Goal: Navigation & Orientation: Find specific page/section

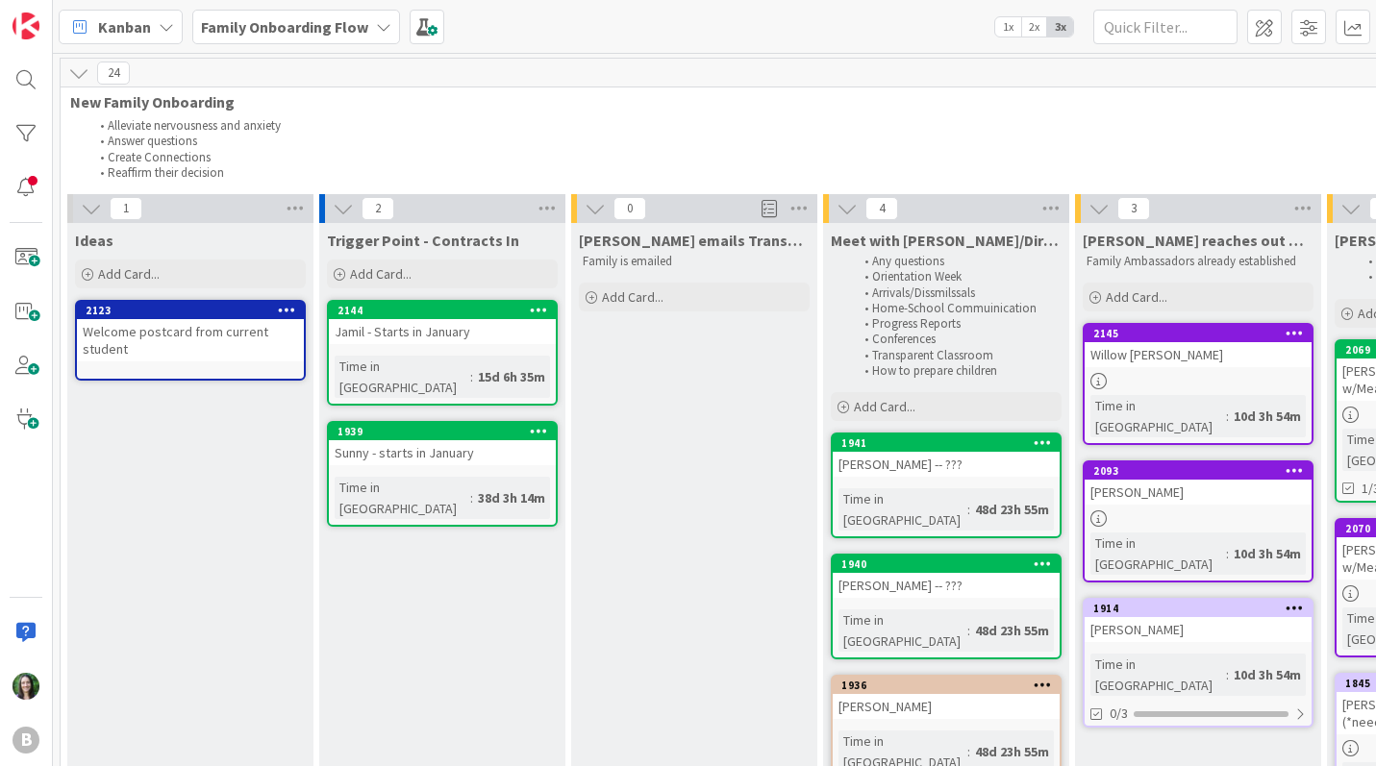
click at [315, 30] on b "Family Onboarding Flow" at bounding box center [284, 26] width 167 height 19
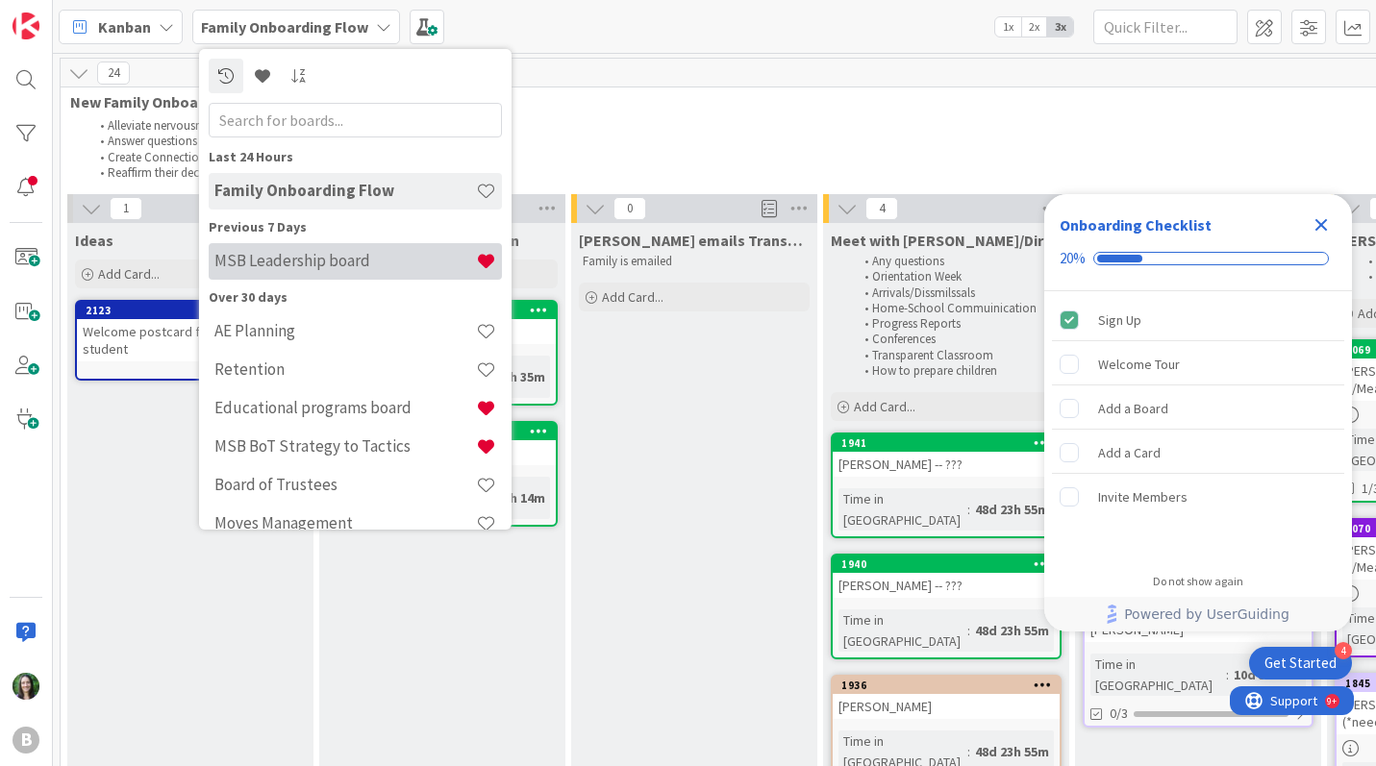
click at [359, 256] on h4 "MSB Leadership board" at bounding box center [344, 260] width 261 height 19
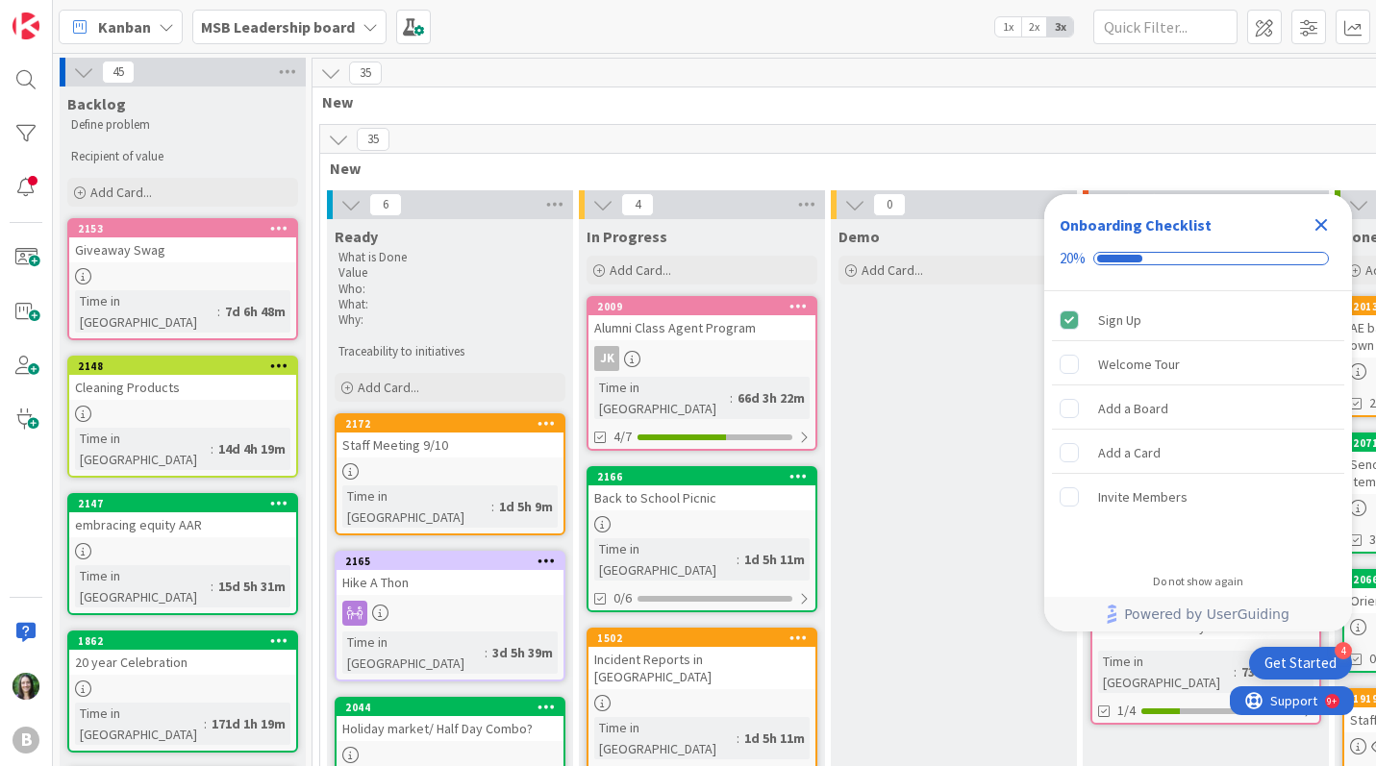
click at [1318, 225] on icon "Close Checklist" at bounding box center [1321, 225] width 12 height 12
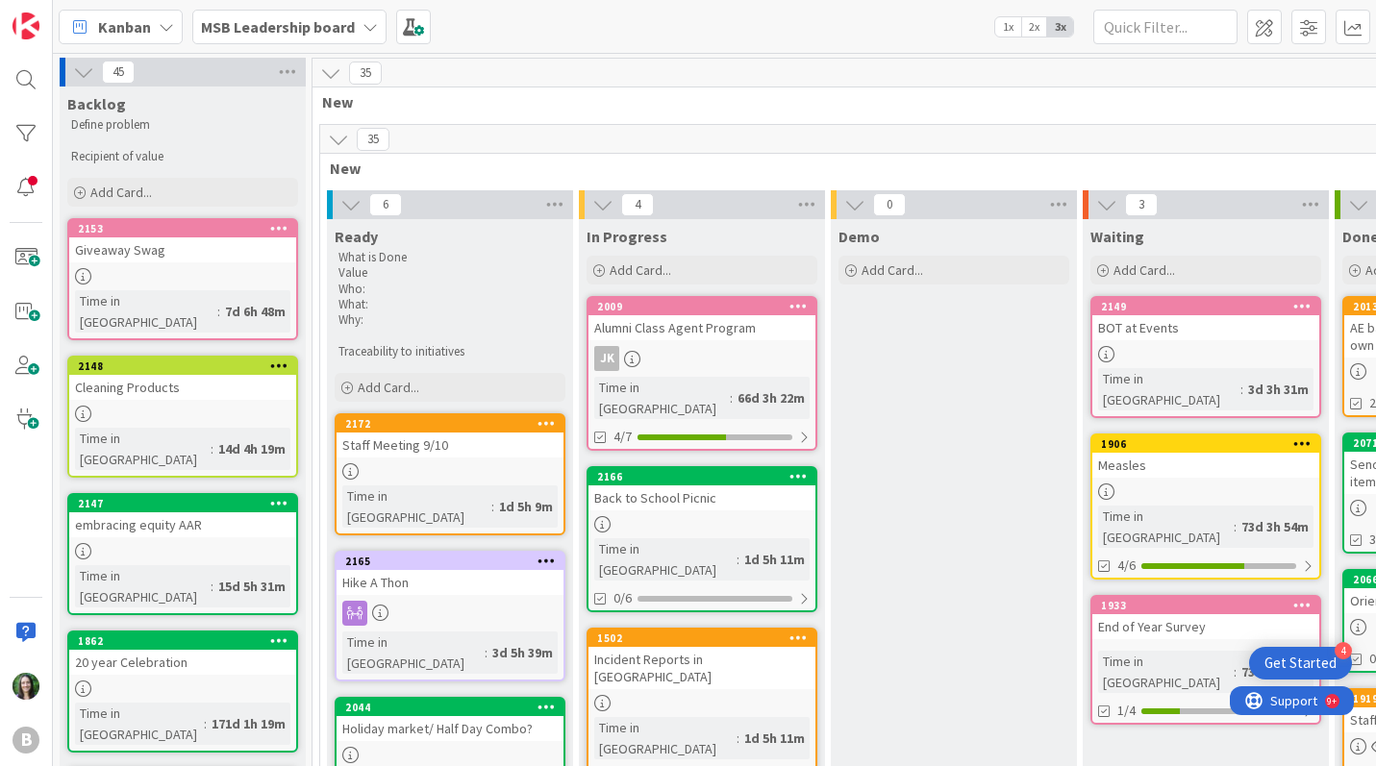
click at [283, 24] on b "MSB Leadership board" at bounding box center [278, 26] width 154 height 19
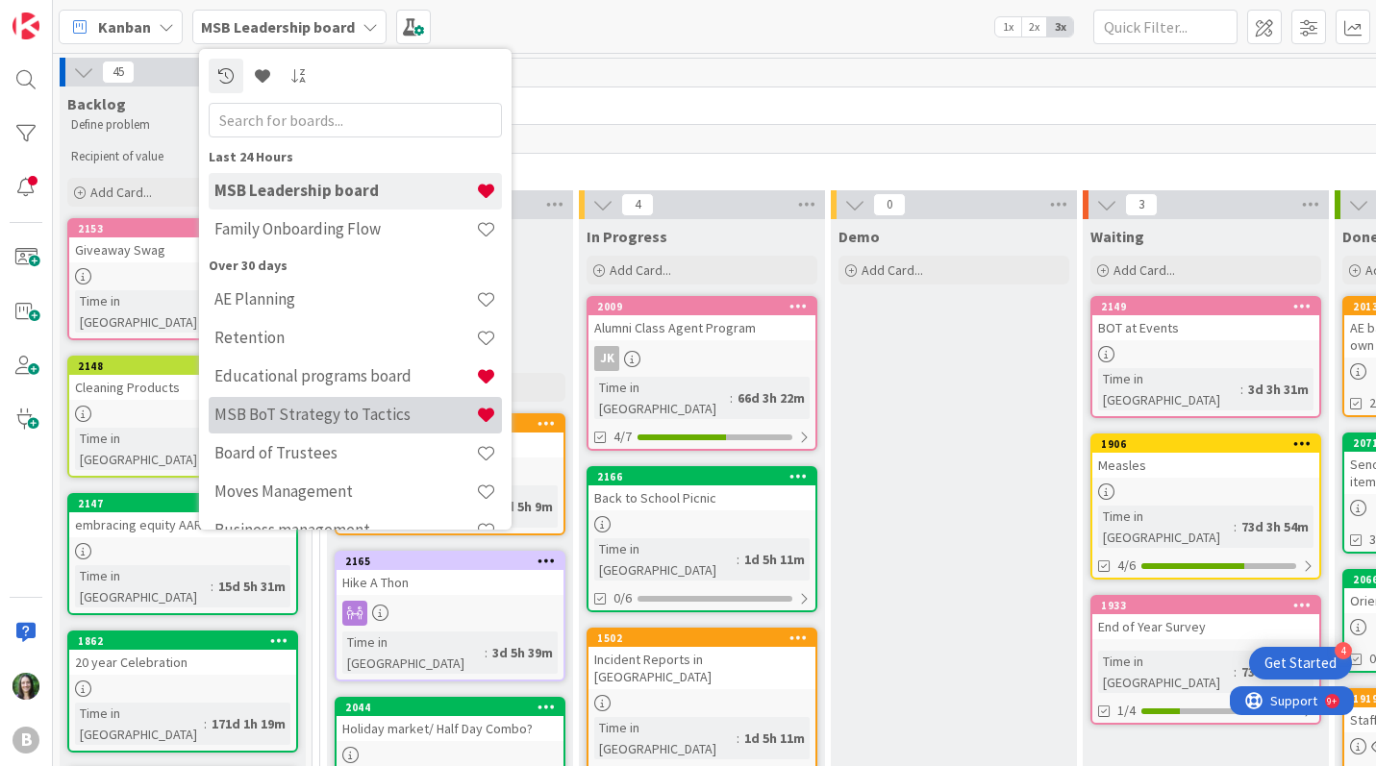
click at [321, 419] on h4 "MSB BoT Strategy to Tactics" at bounding box center [344, 414] width 261 height 19
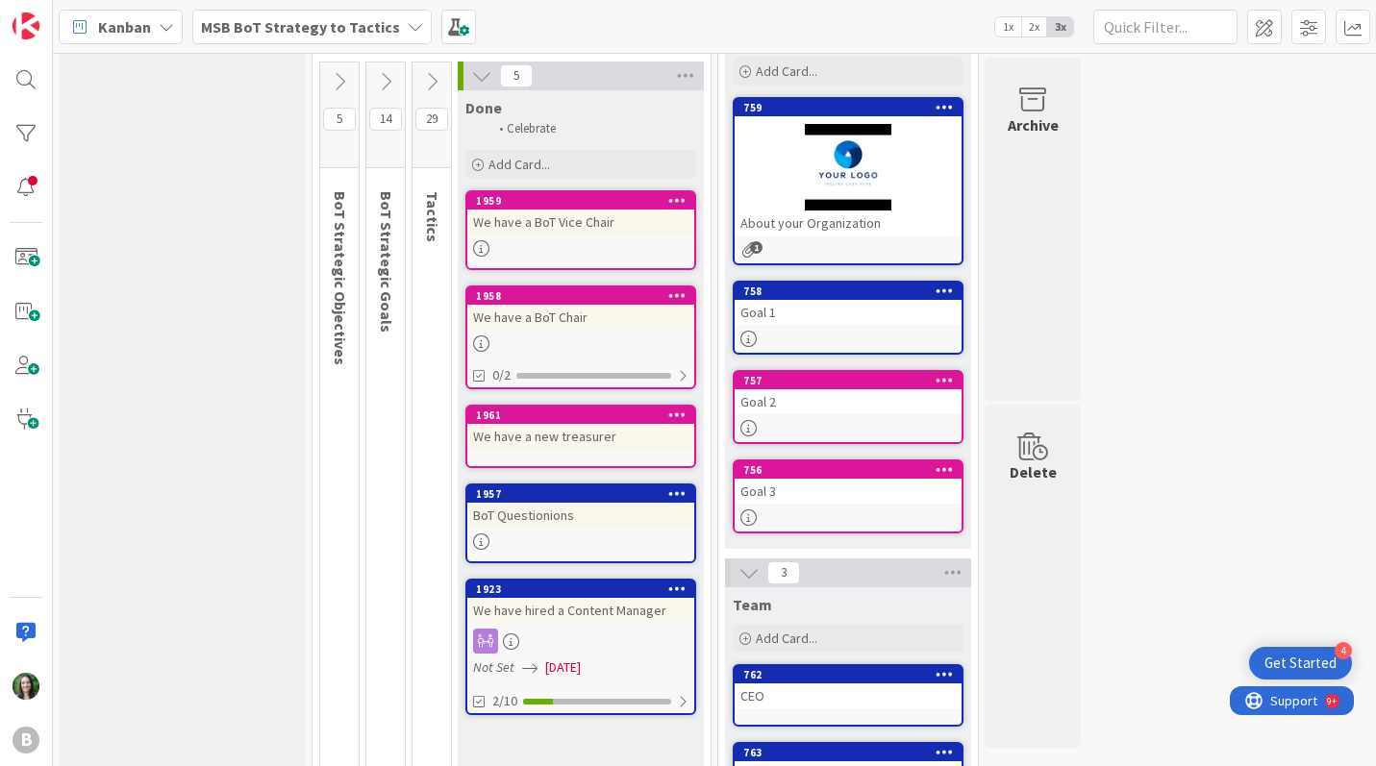
scroll to position [136, 0]
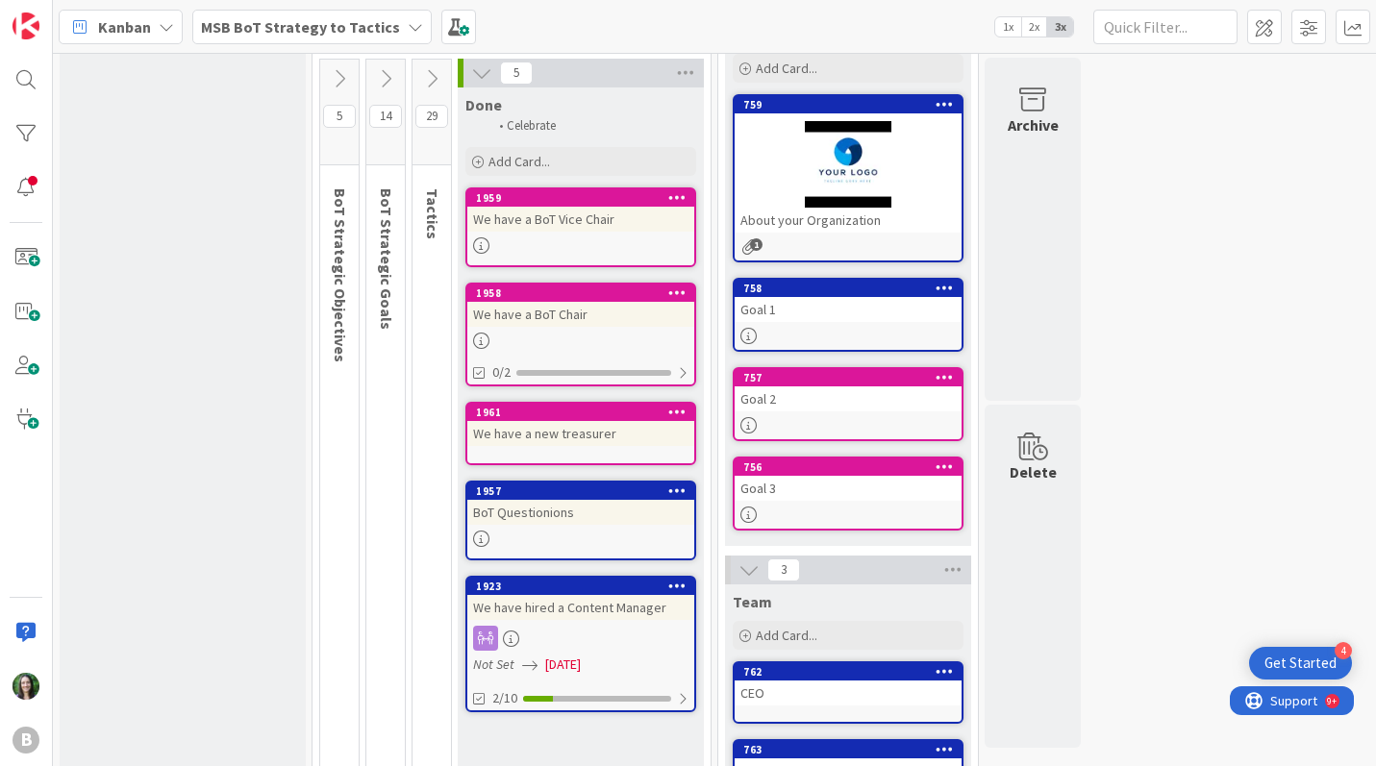
click at [336, 23] on b "MSB BoT Strategy to Tactics" at bounding box center [300, 26] width 199 height 19
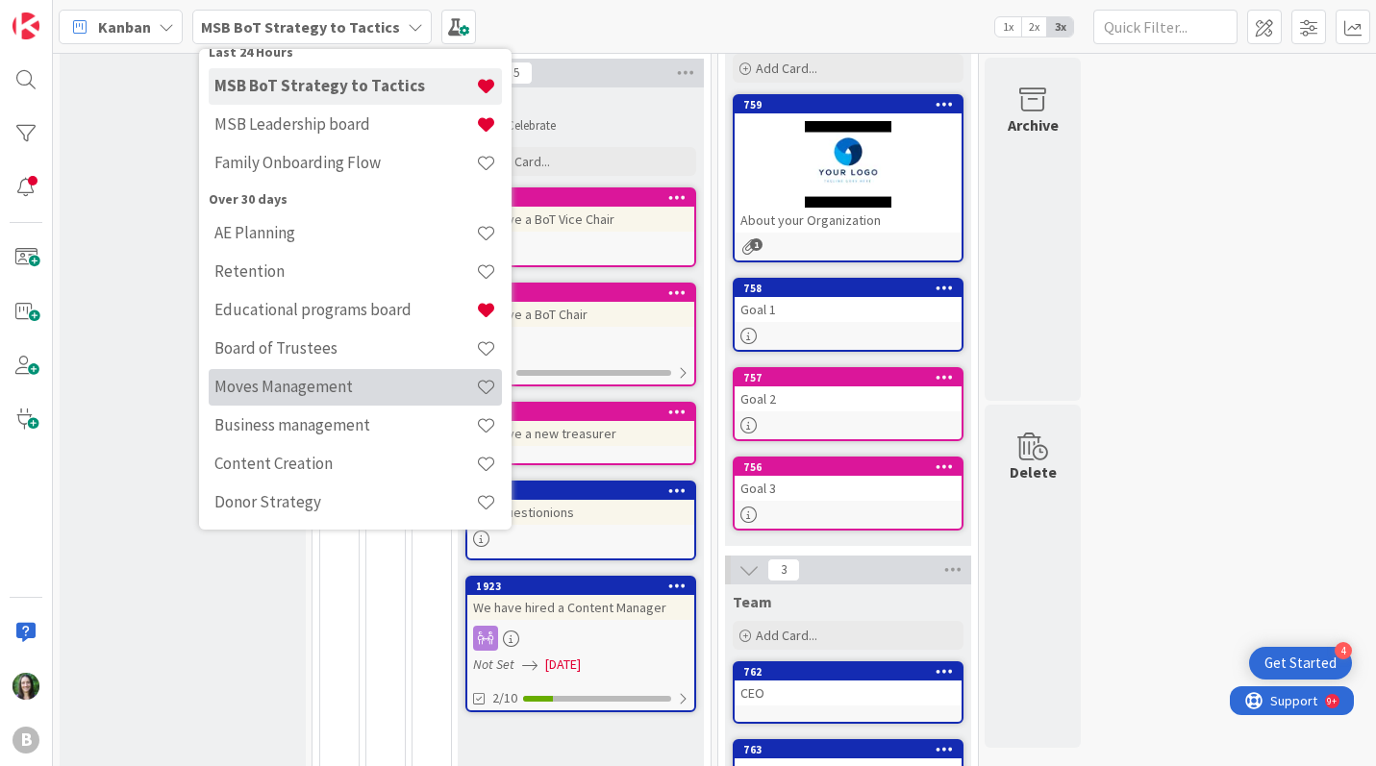
scroll to position [108, 0]
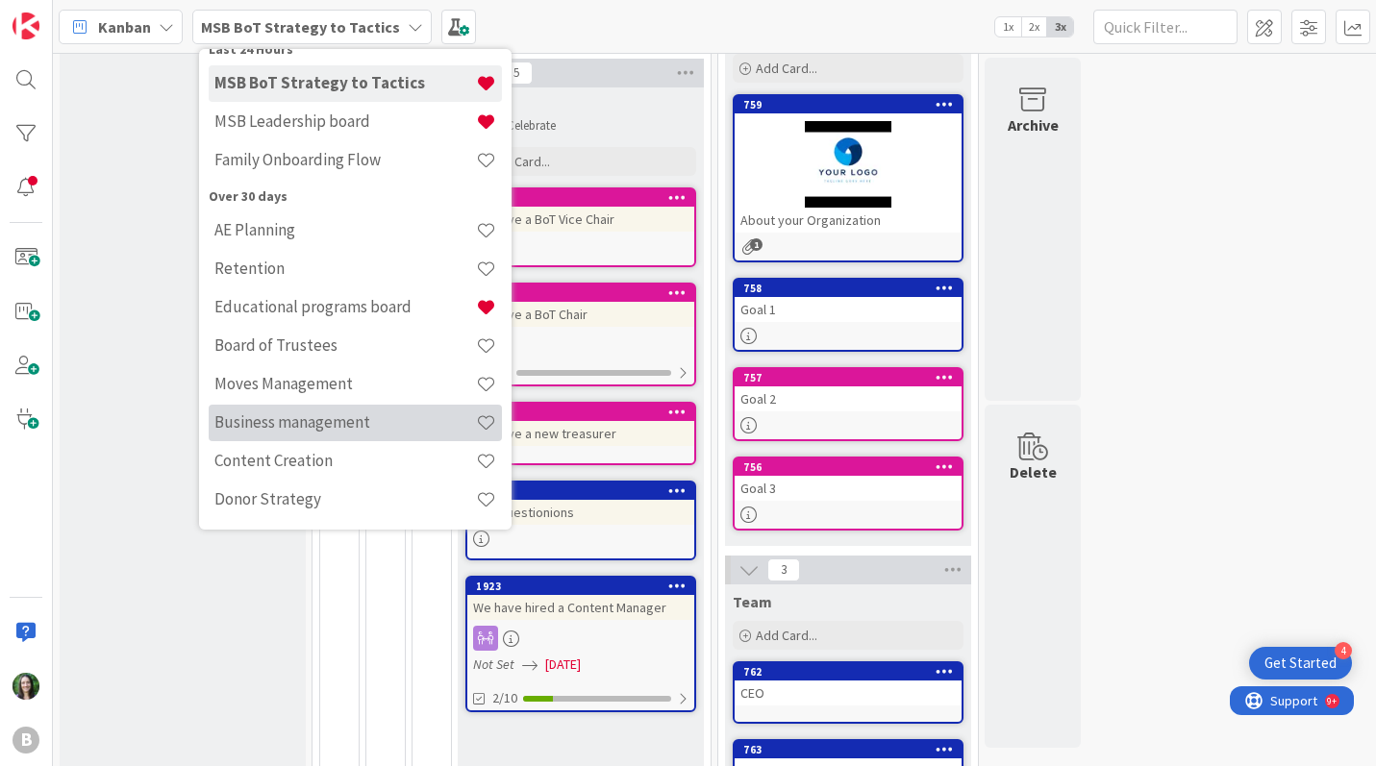
click at [376, 415] on h4 "Business management" at bounding box center [344, 421] width 261 height 19
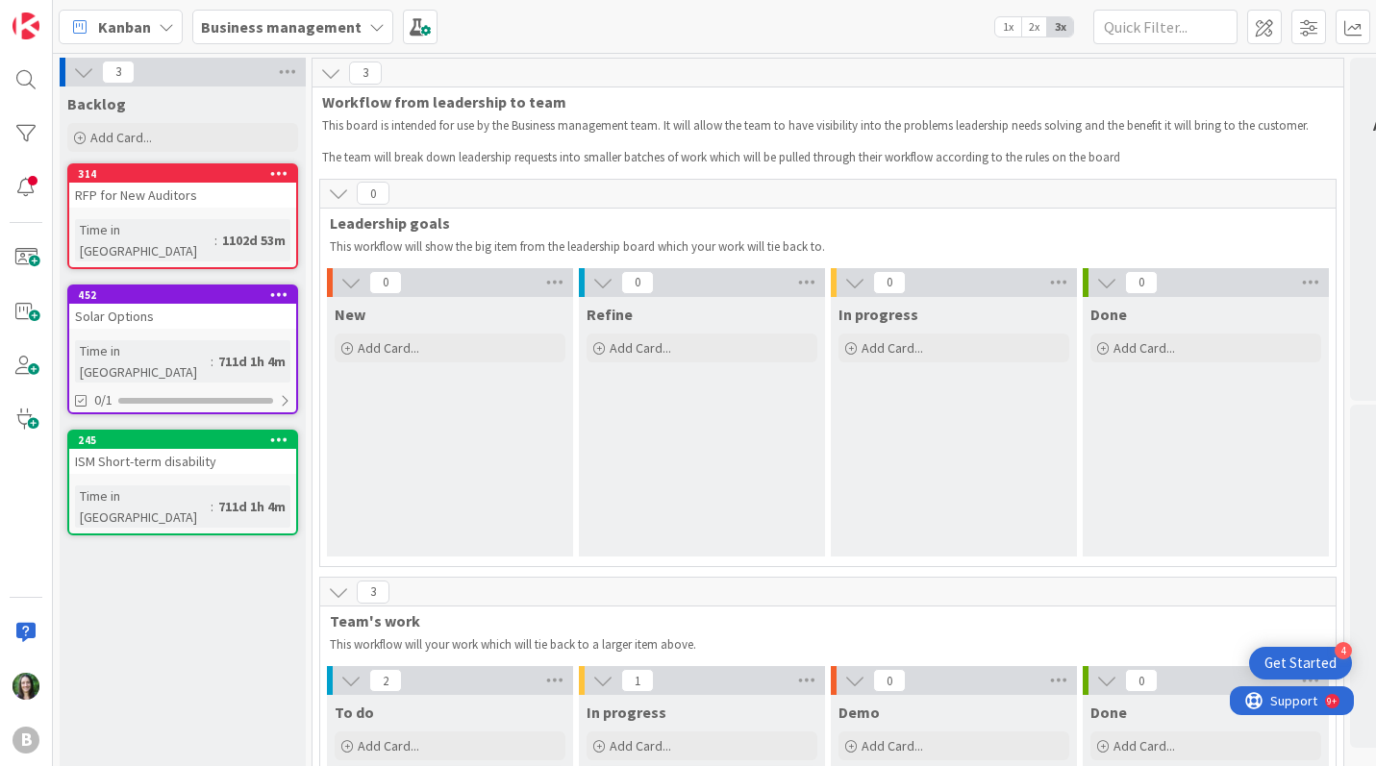
click at [277, 24] on b "Business management" at bounding box center [281, 26] width 161 height 19
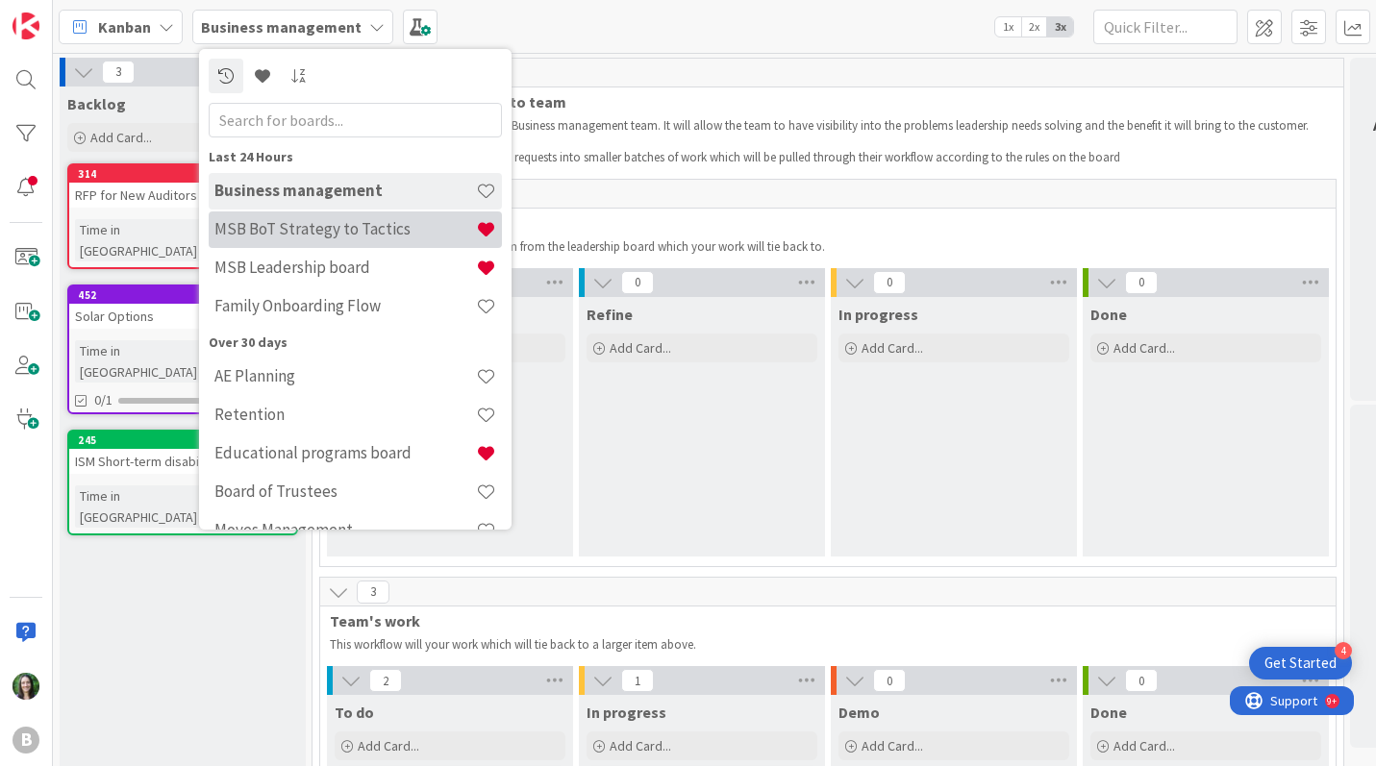
click at [351, 231] on h4 "MSB BoT Strategy to Tactics" at bounding box center [344, 228] width 261 height 19
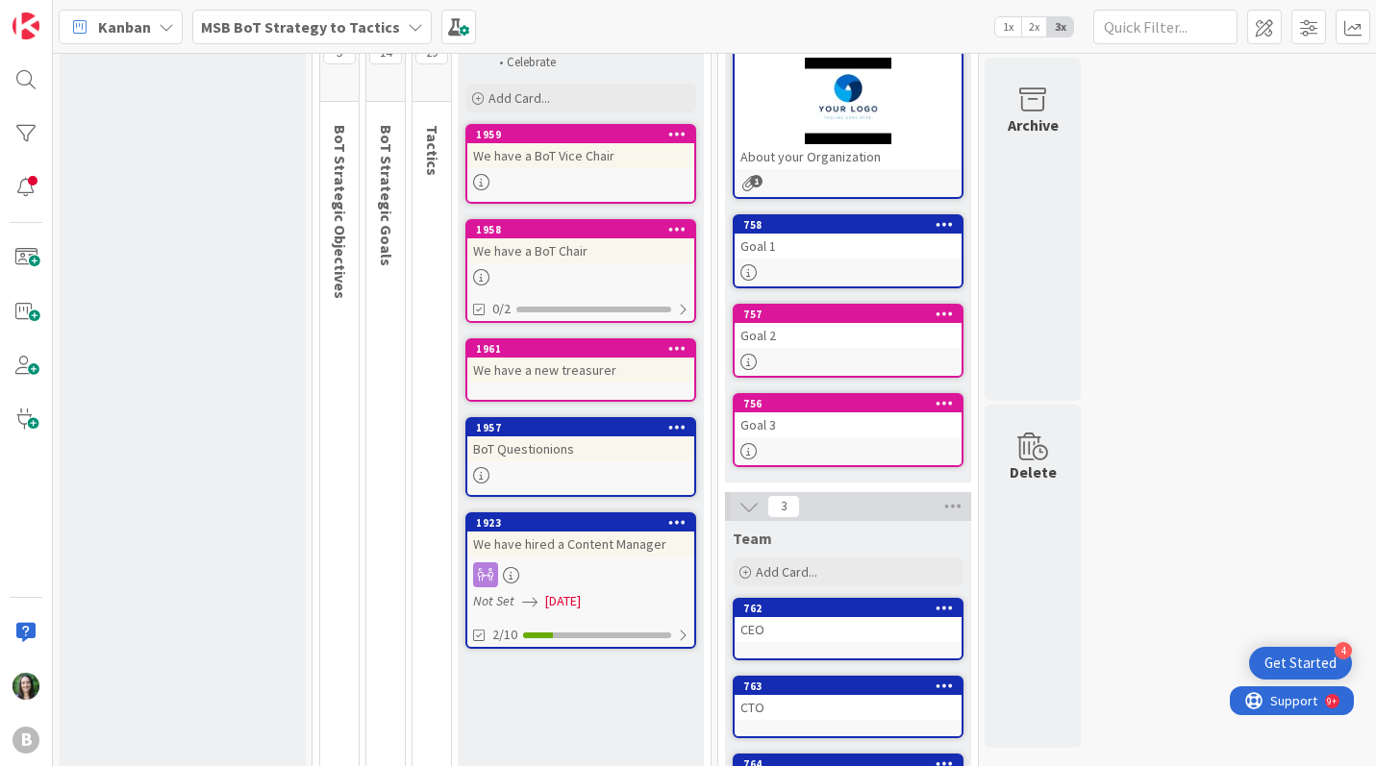
scroll to position [261, 0]
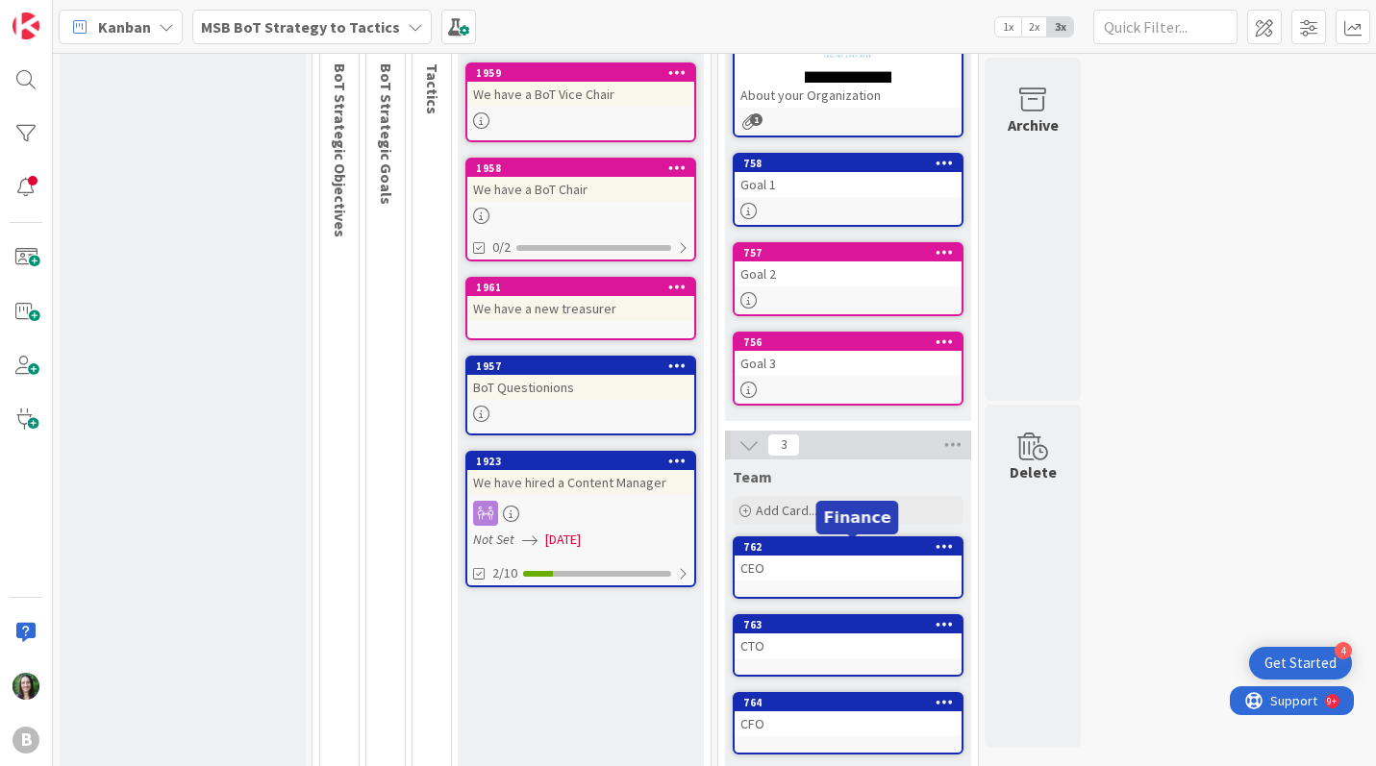
click at [848, 553] on div "762" at bounding box center [852, 546] width 218 height 13
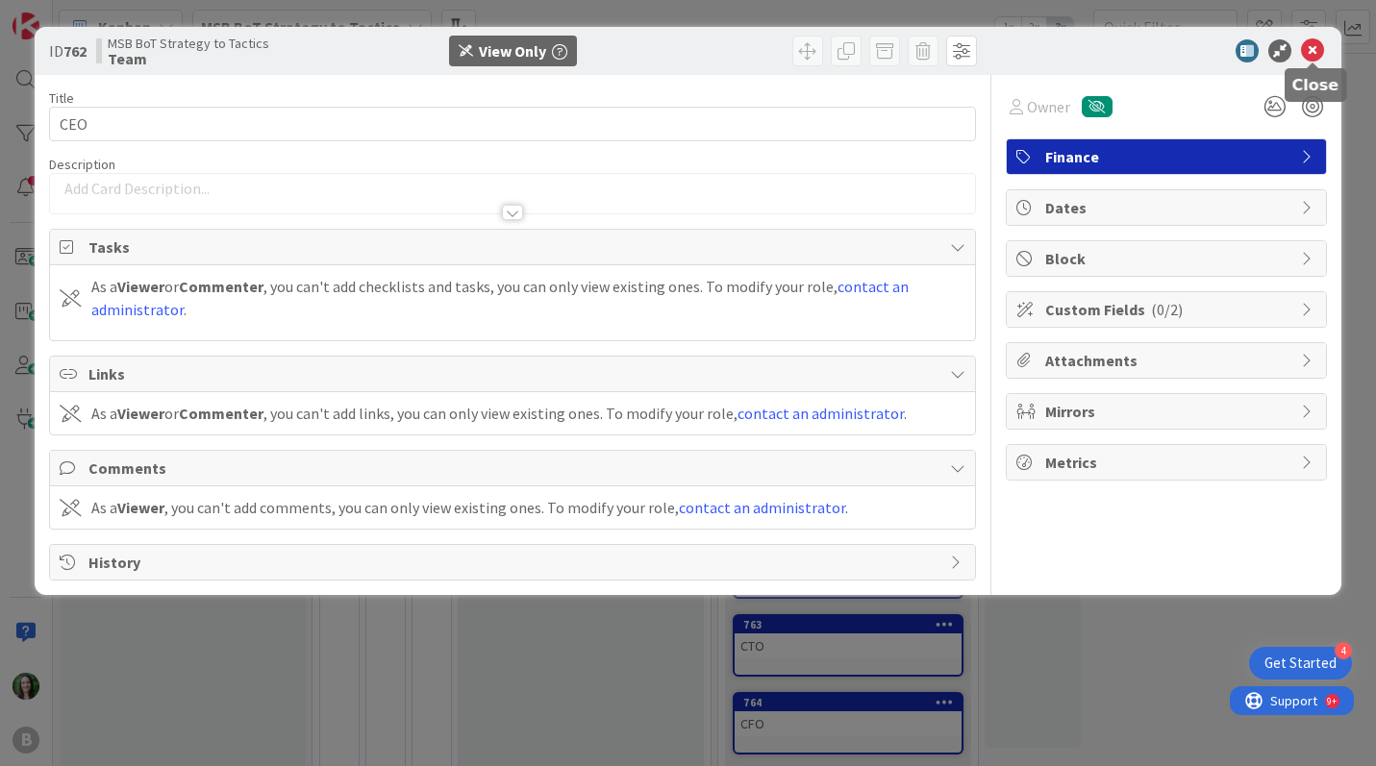
click at [1307, 47] on icon at bounding box center [1312, 50] width 23 height 23
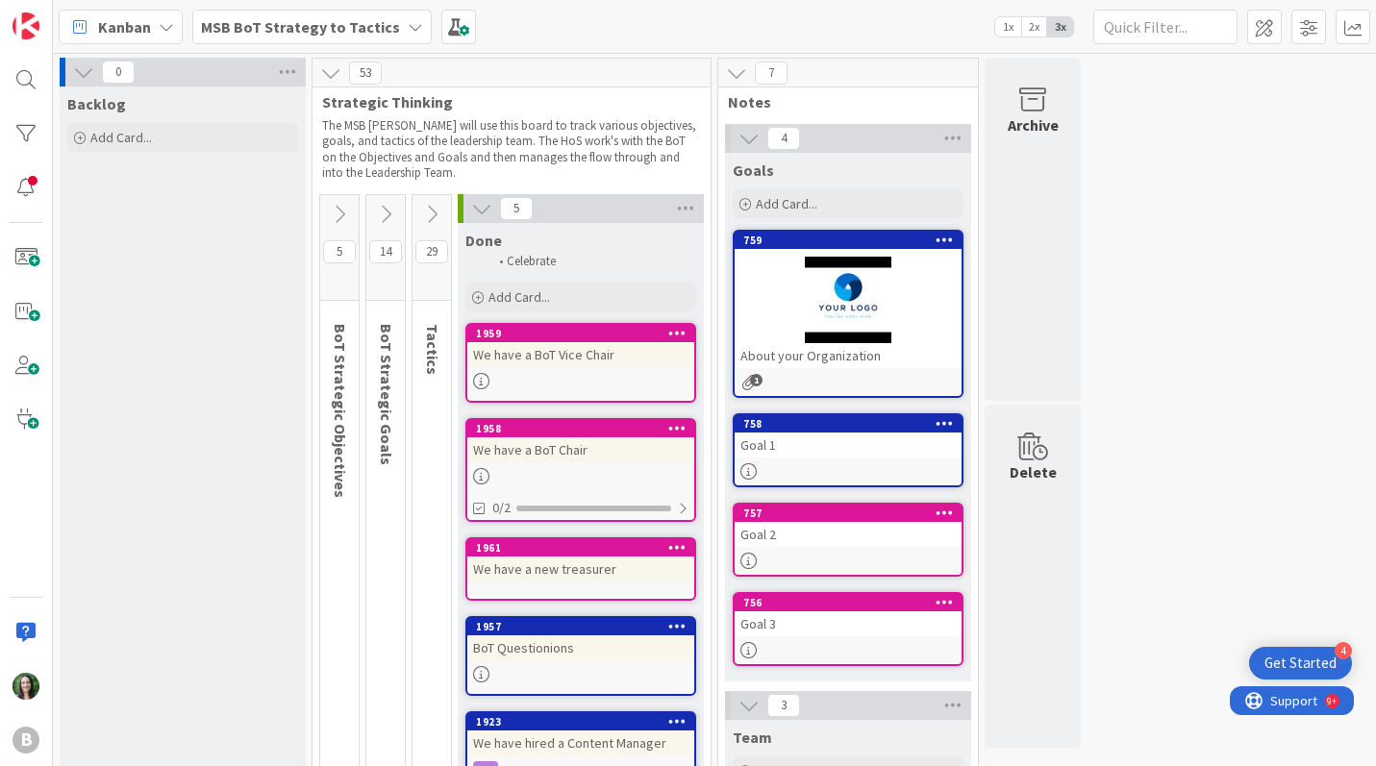
click at [336, 360] on span "BoT Strategic Objectives" at bounding box center [340, 411] width 19 height 174
click at [340, 209] on icon at bounding box center [339, 214] width 21 height 21
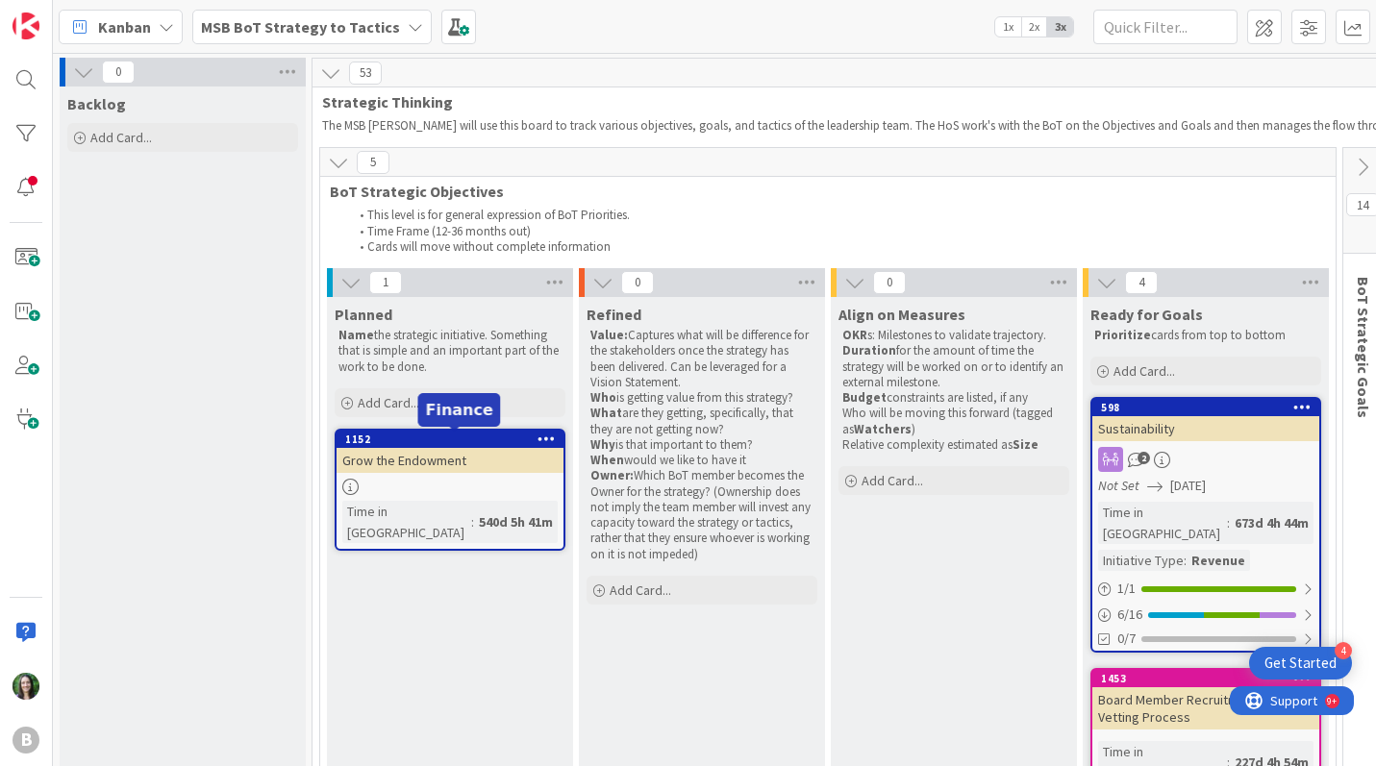
click at [440, 441] on div "1152" at bounding box center [454, 439] width 218 height 13
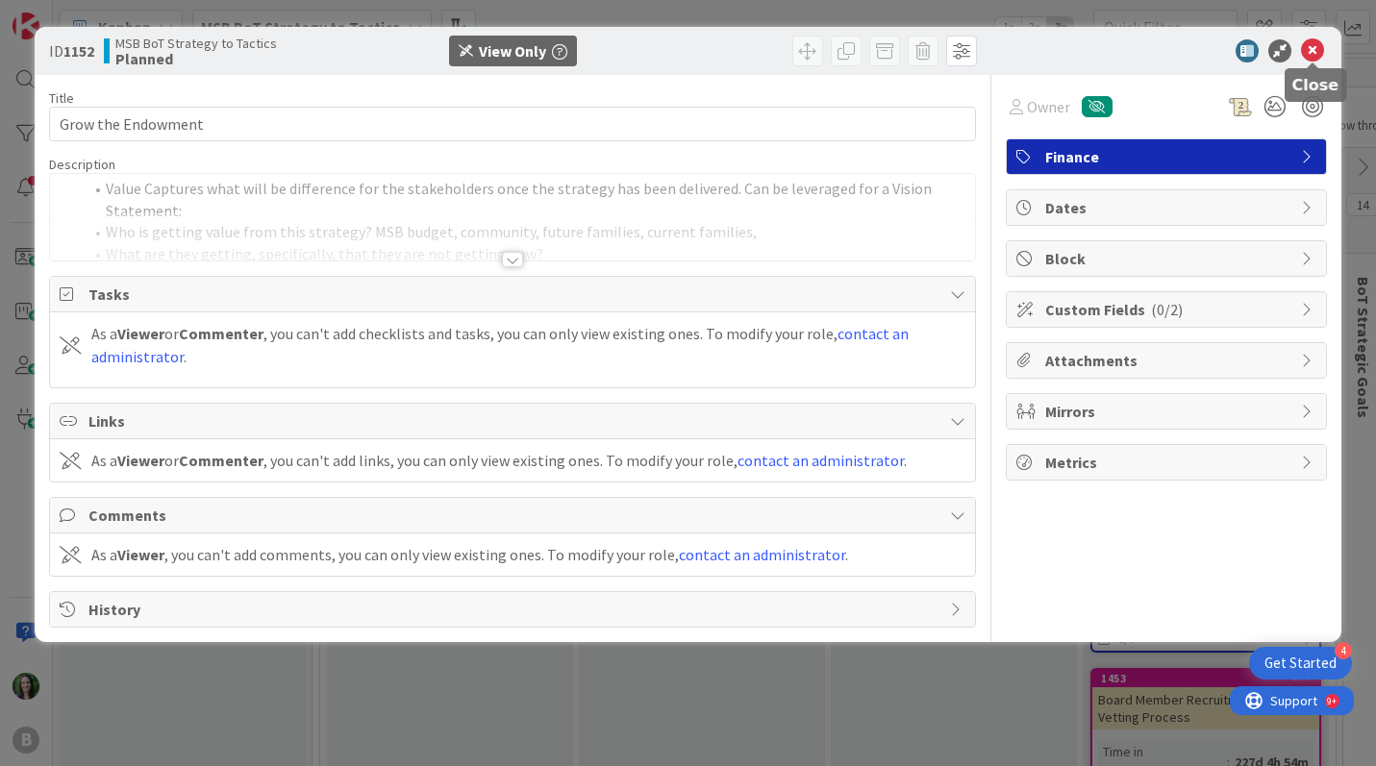
click at [1306, 49] on icon at bounding box center [1312, 50] width 23 height 23
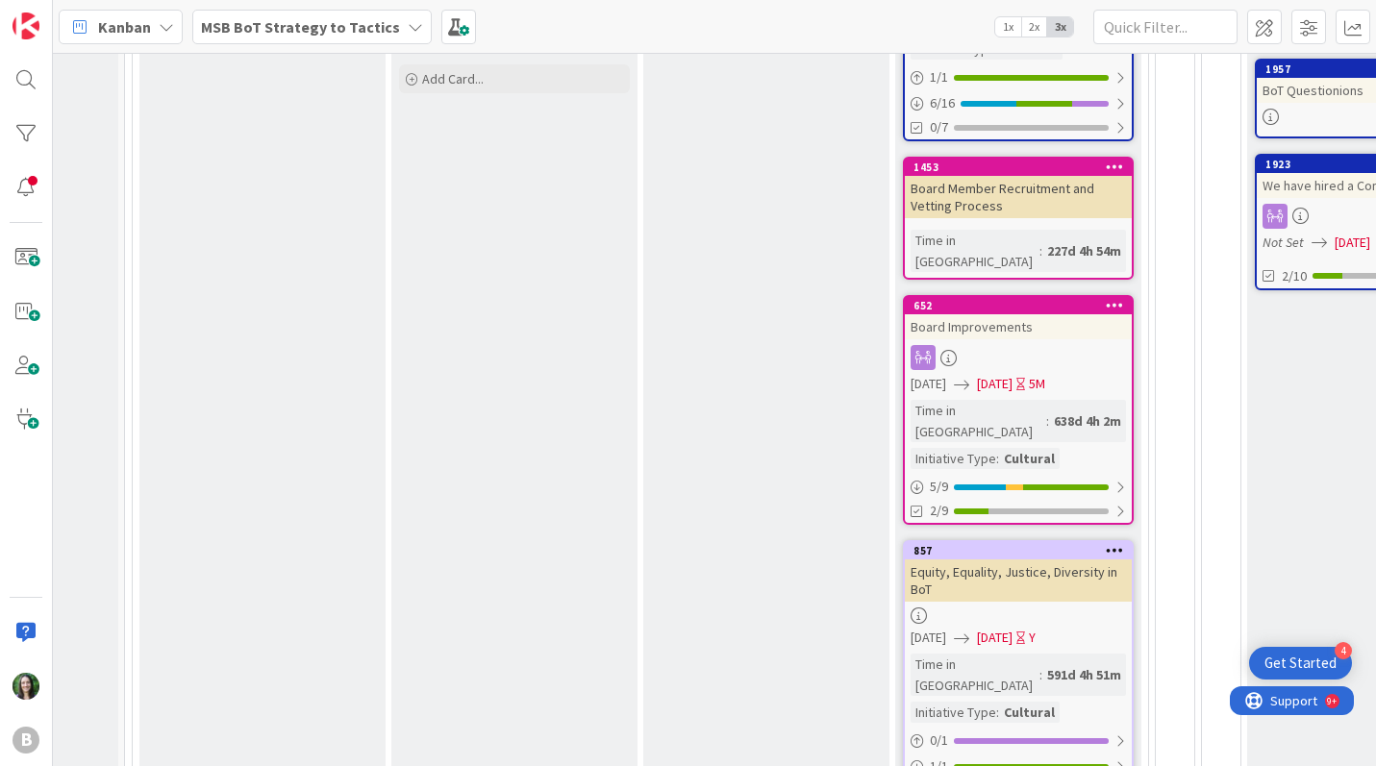
scroll to position [0, 187]
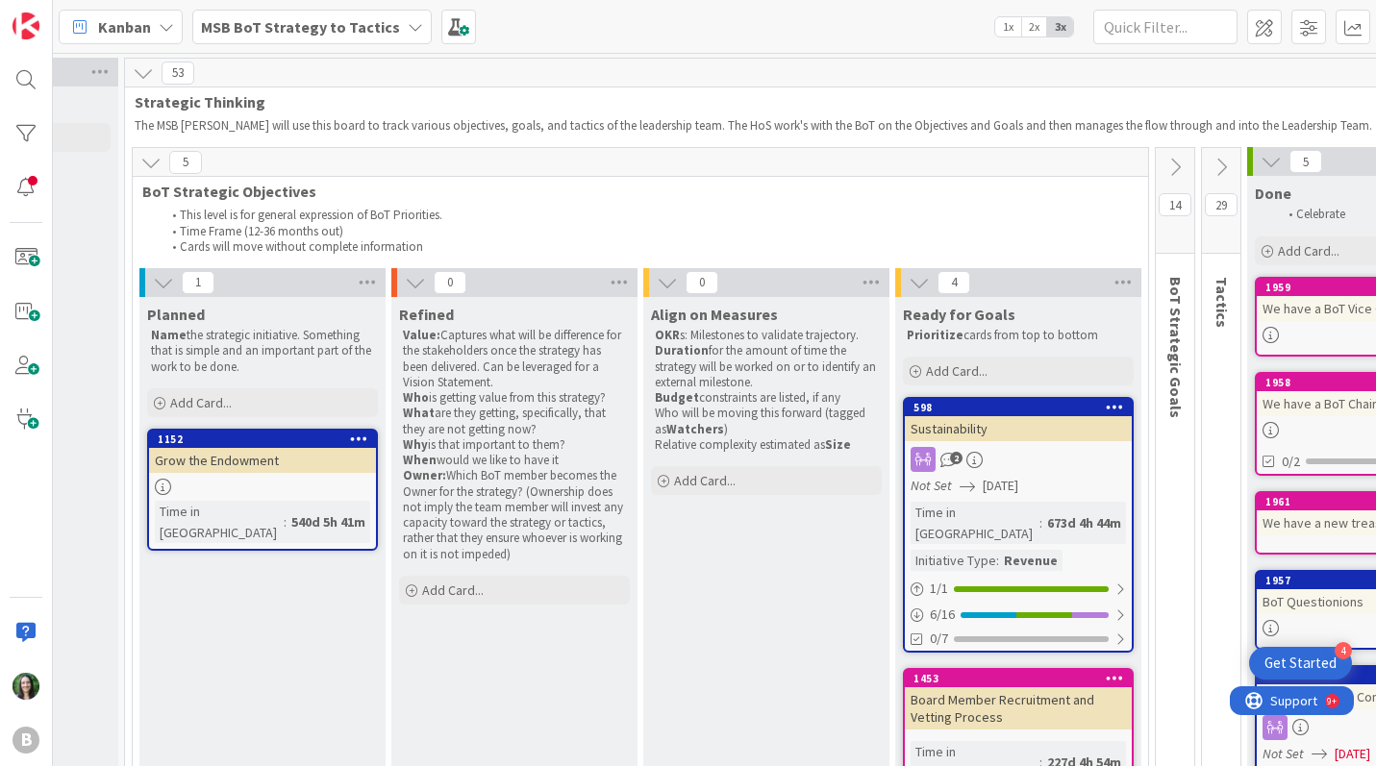
click at [1169, 387] on span "BoT Strategic Goals" at bounding box center [1175, 347] width 19 height 141
click at [1178, 167] on icon at bounding box center [1174, 167] width 21 height 21
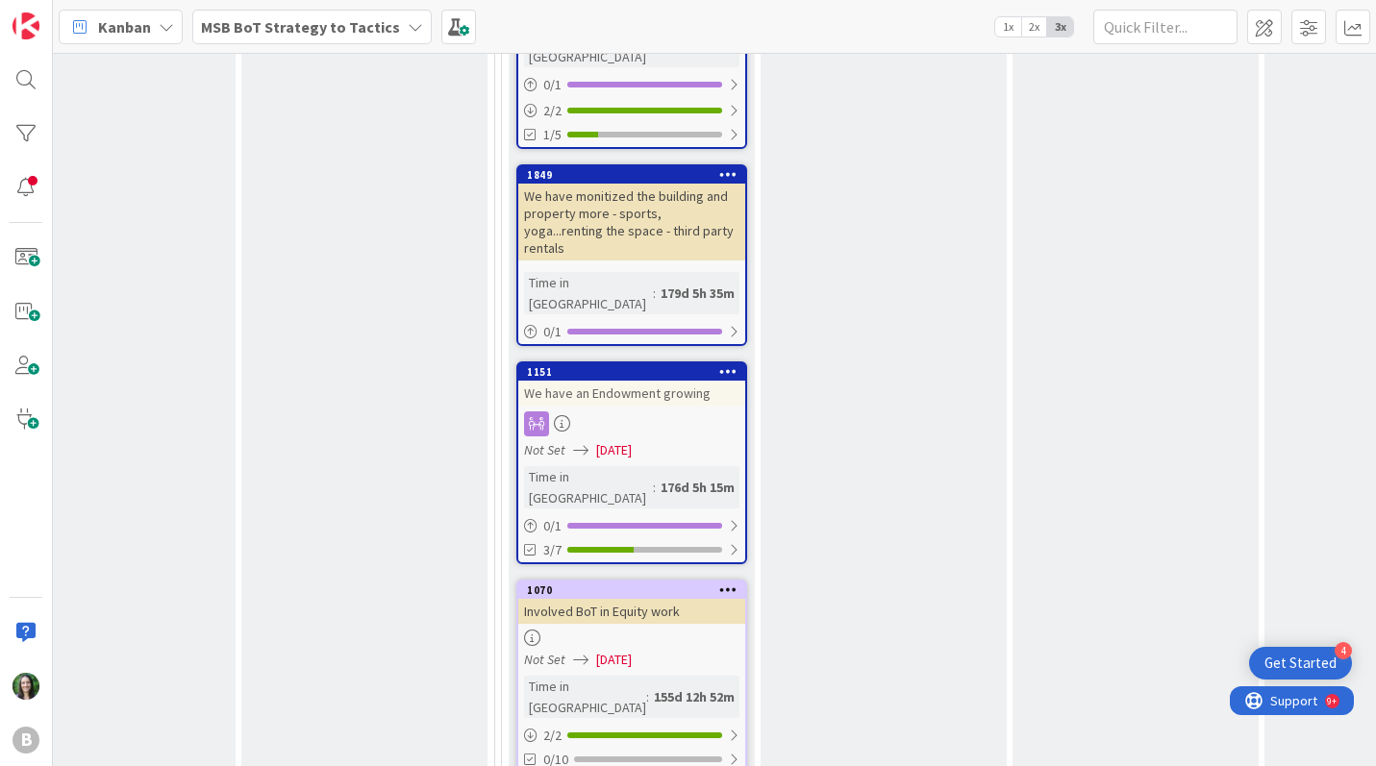
scroll to position [1634, 841]
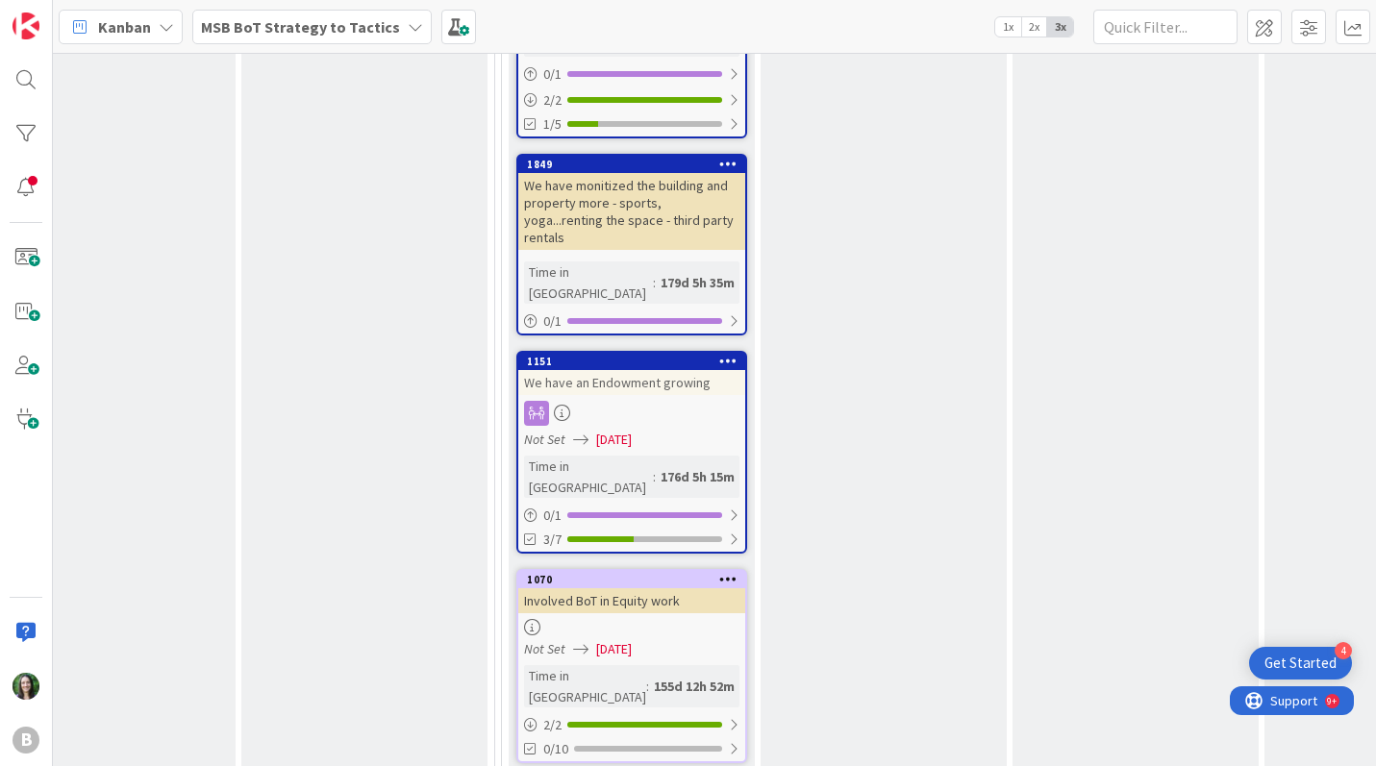
click at [732, 572] on icon at bounding box center [728, 578] width 18 height 13
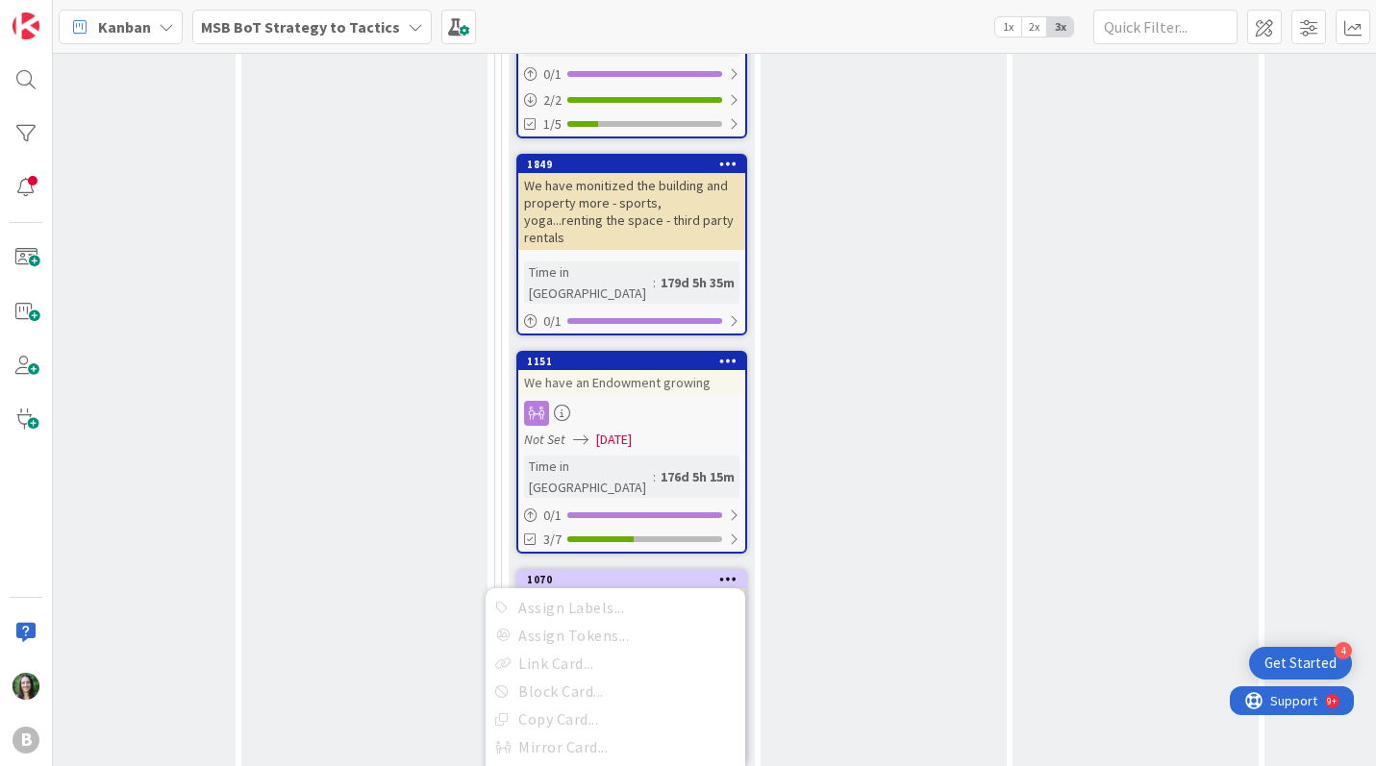
click at [867, 388] on div "Refined Value: Captures what will be difference for the stakeholders once the s…" at bounding box center [883, 14] width 246 height 2733
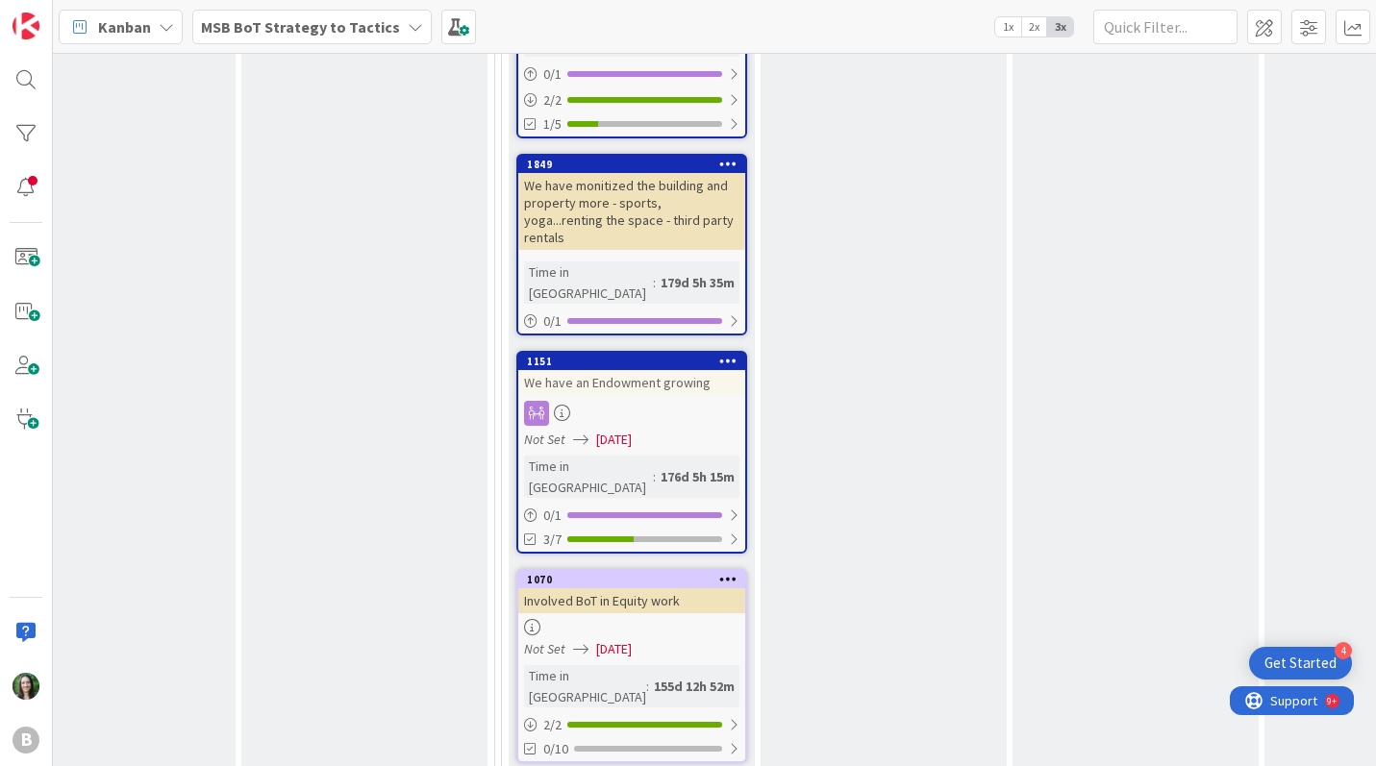
click at [618, 588] on div "Involved BoT in Equity work" at bounding box center [631, 600] width 227 height 25
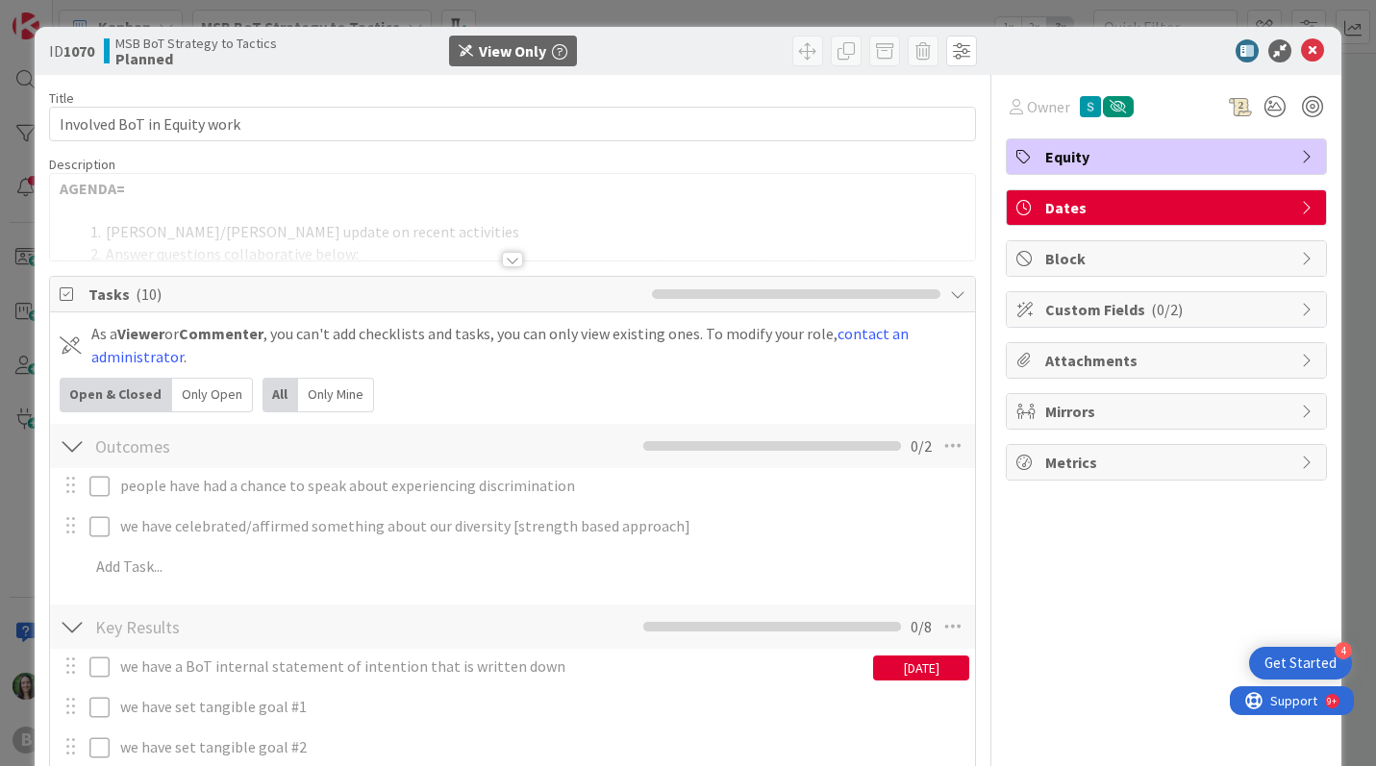
click at [511, 261] on div at bounding box center [512, 259] width 21 height 15
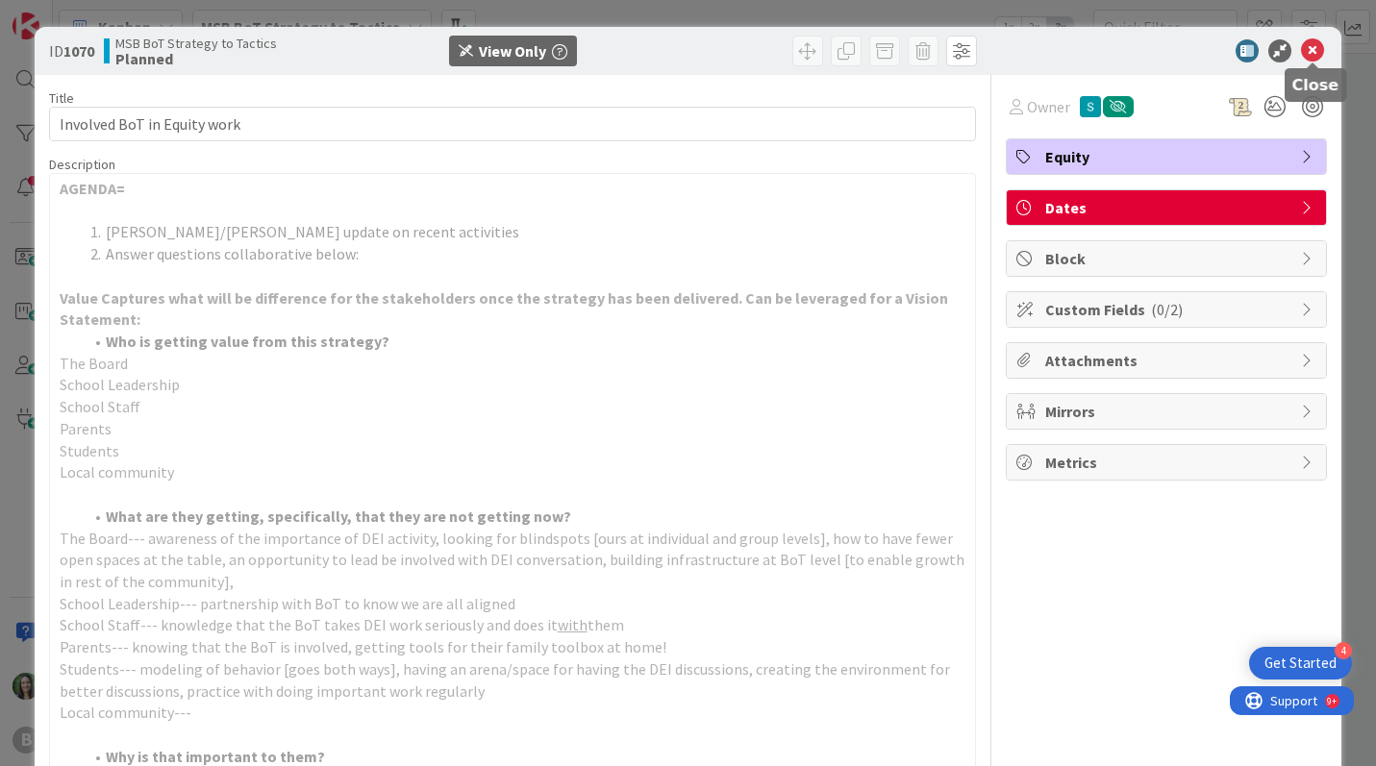
click at [1304, 50] on icon at bounding box center [1312, 50] width 23 height 23
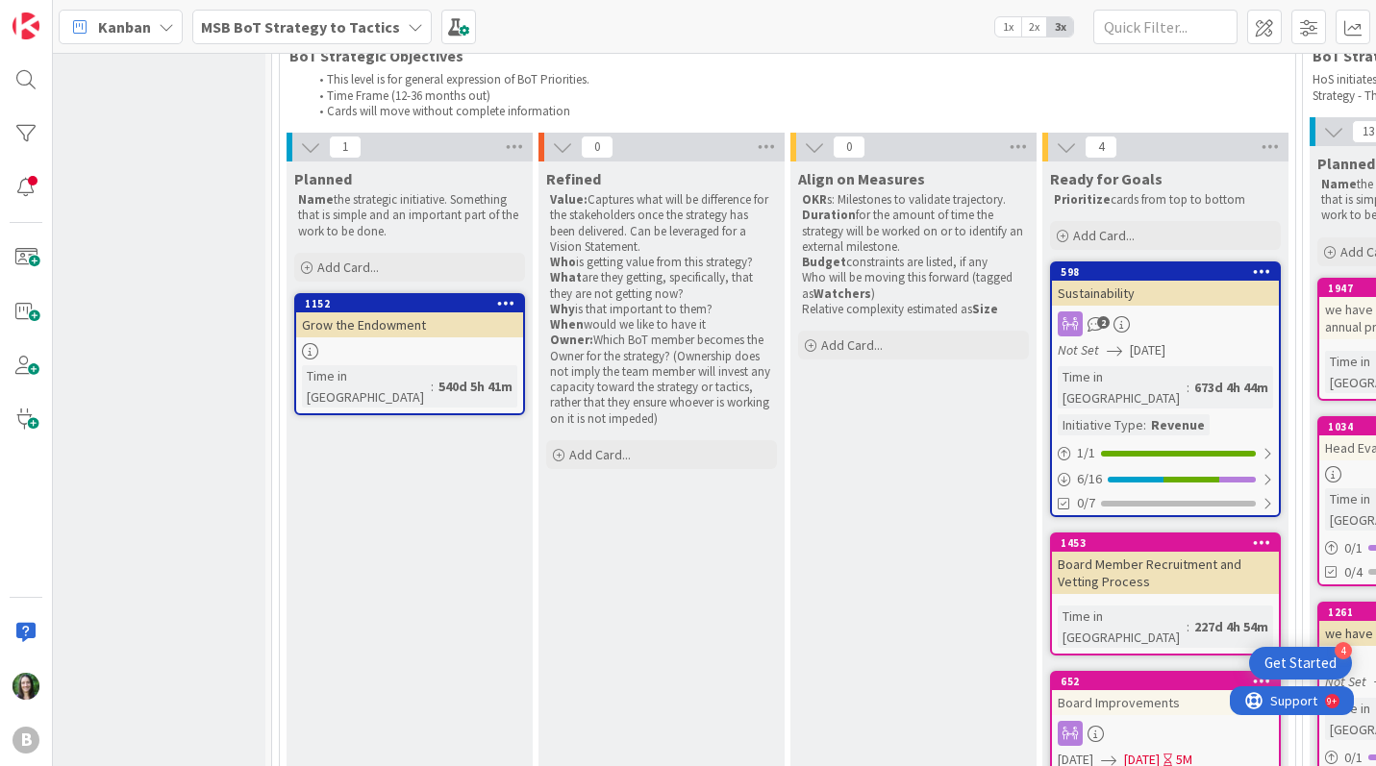
scroll to position [136, 60]
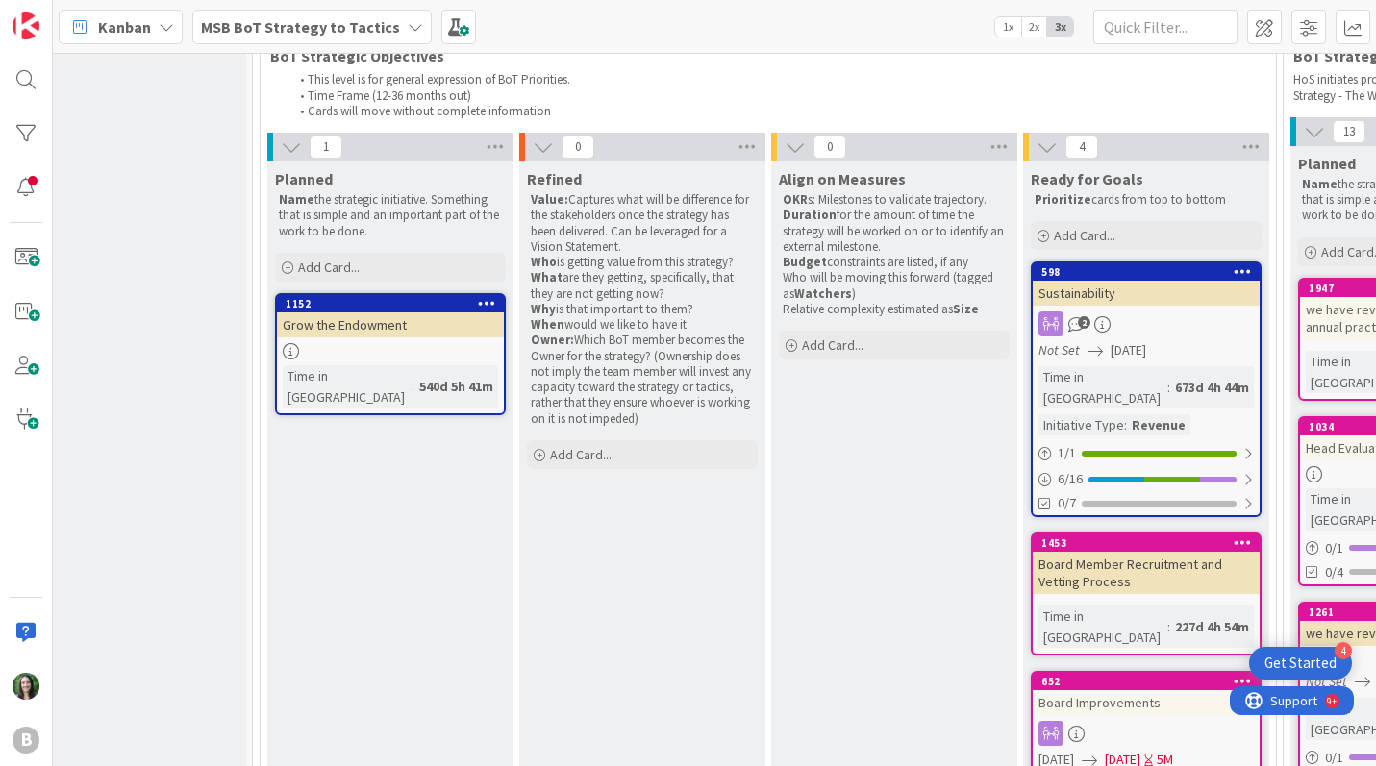
click at [287, 15] on span "MSB BoT Strategy to Tactics" at bounding box center [300, 26] width 199 height 23
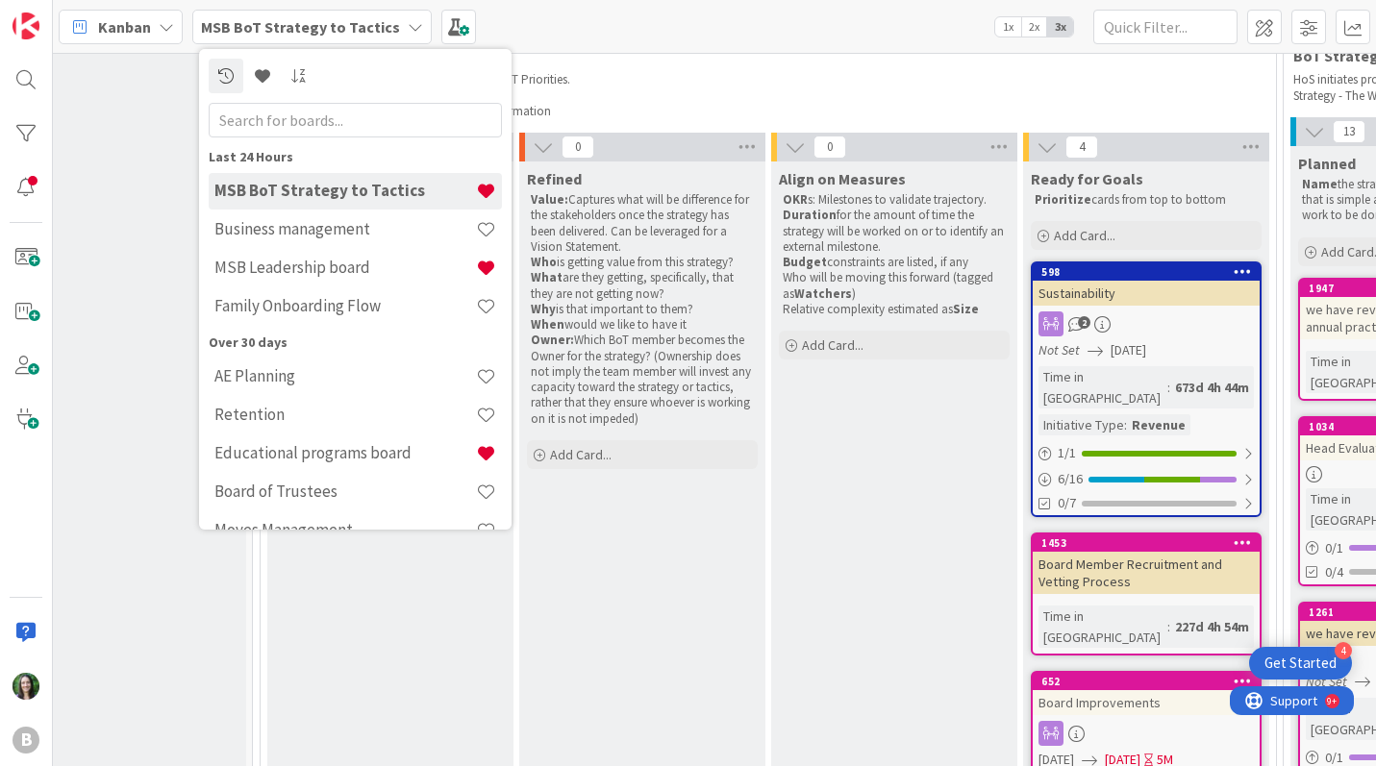
scroll to position [108, 0]
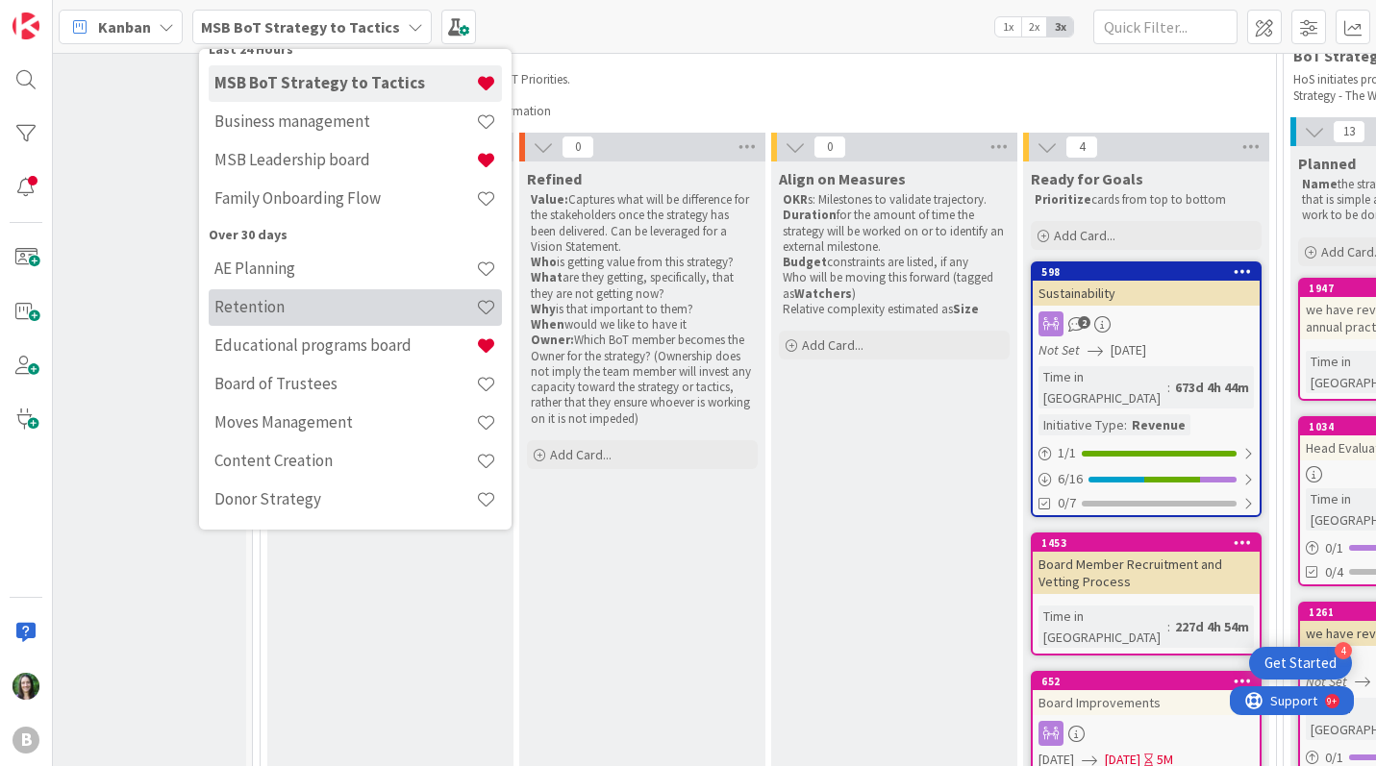
click at [376, 308] on h4 "Retention" at bounding box center [344, 306] width 261 height 19
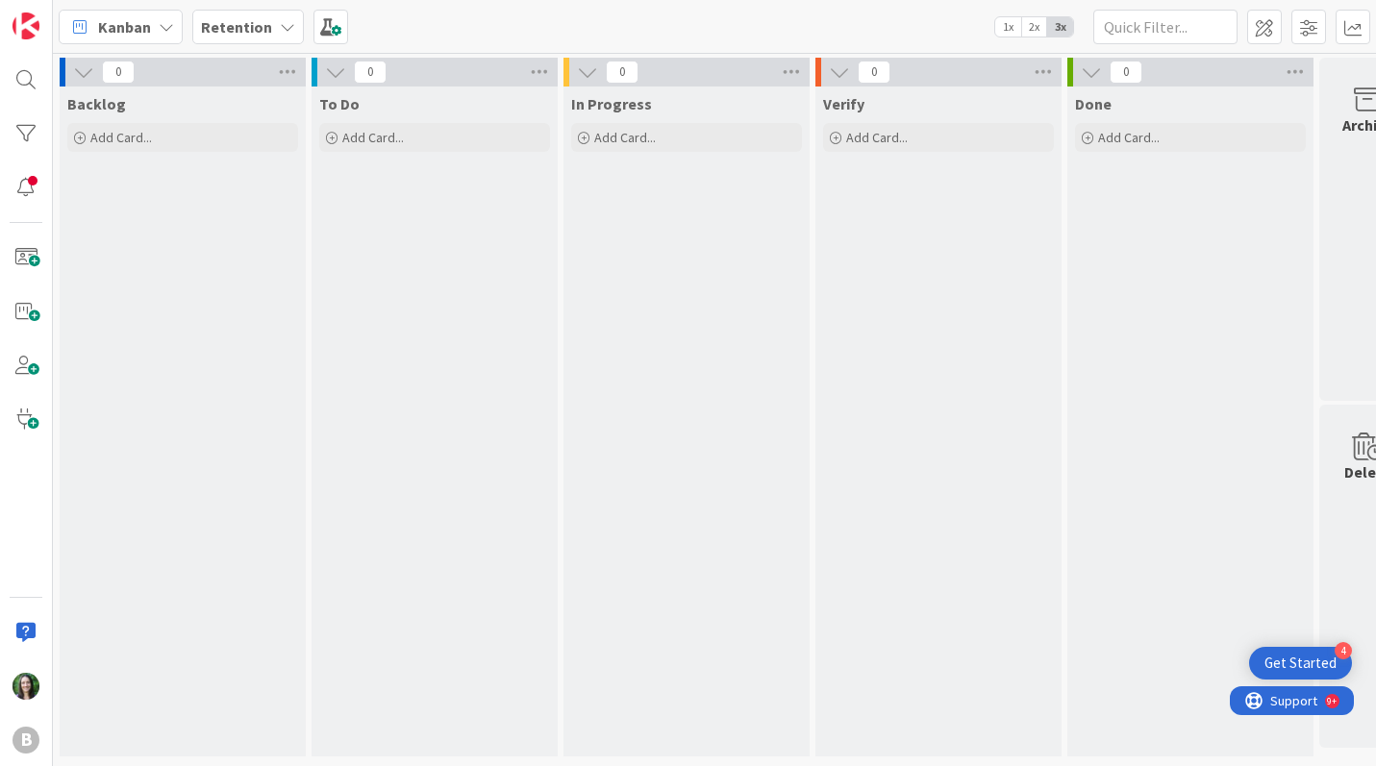
click at [260, 30] on b "Retention" at bounding box center [236, 26] width 71 height 19
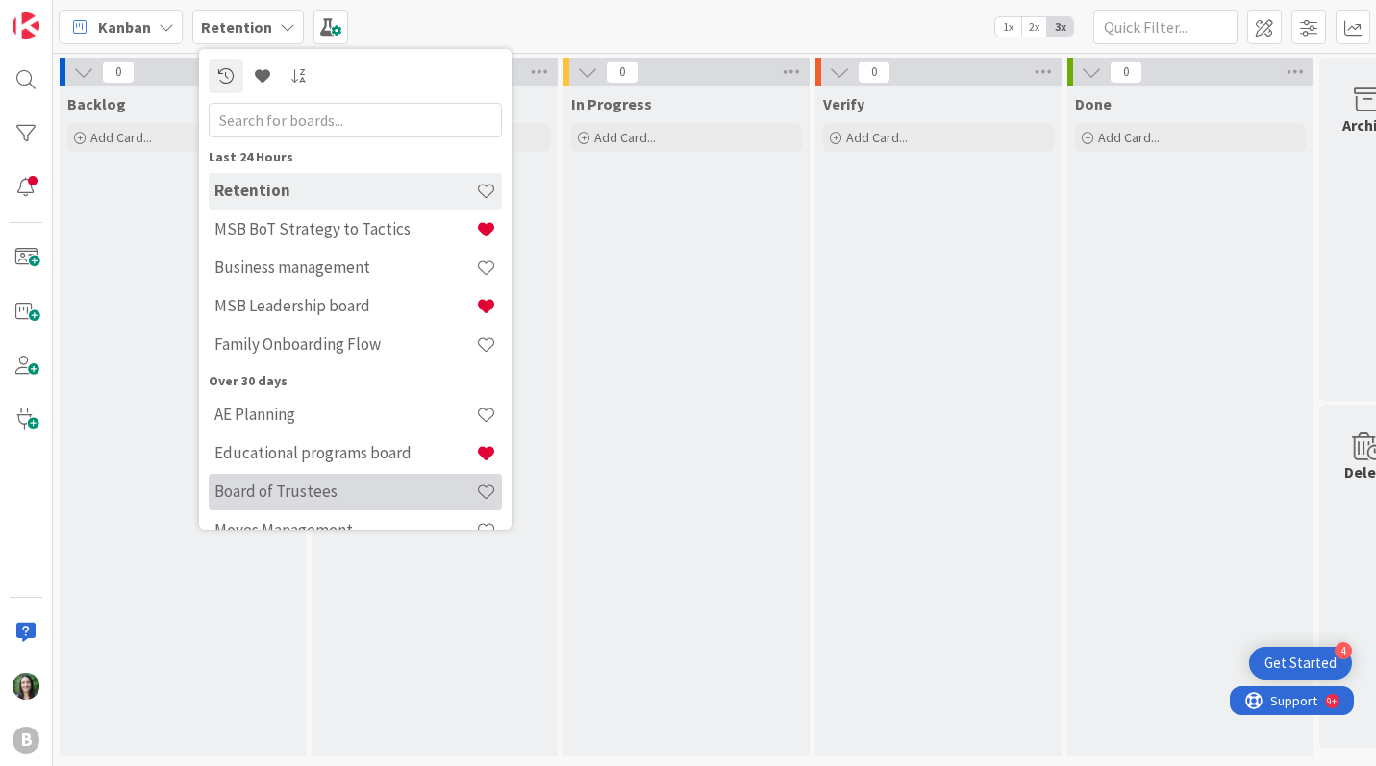
click at [308, 492] on h4 "Board of Trustees" at bounding box center [344, 491] width 261 height 19
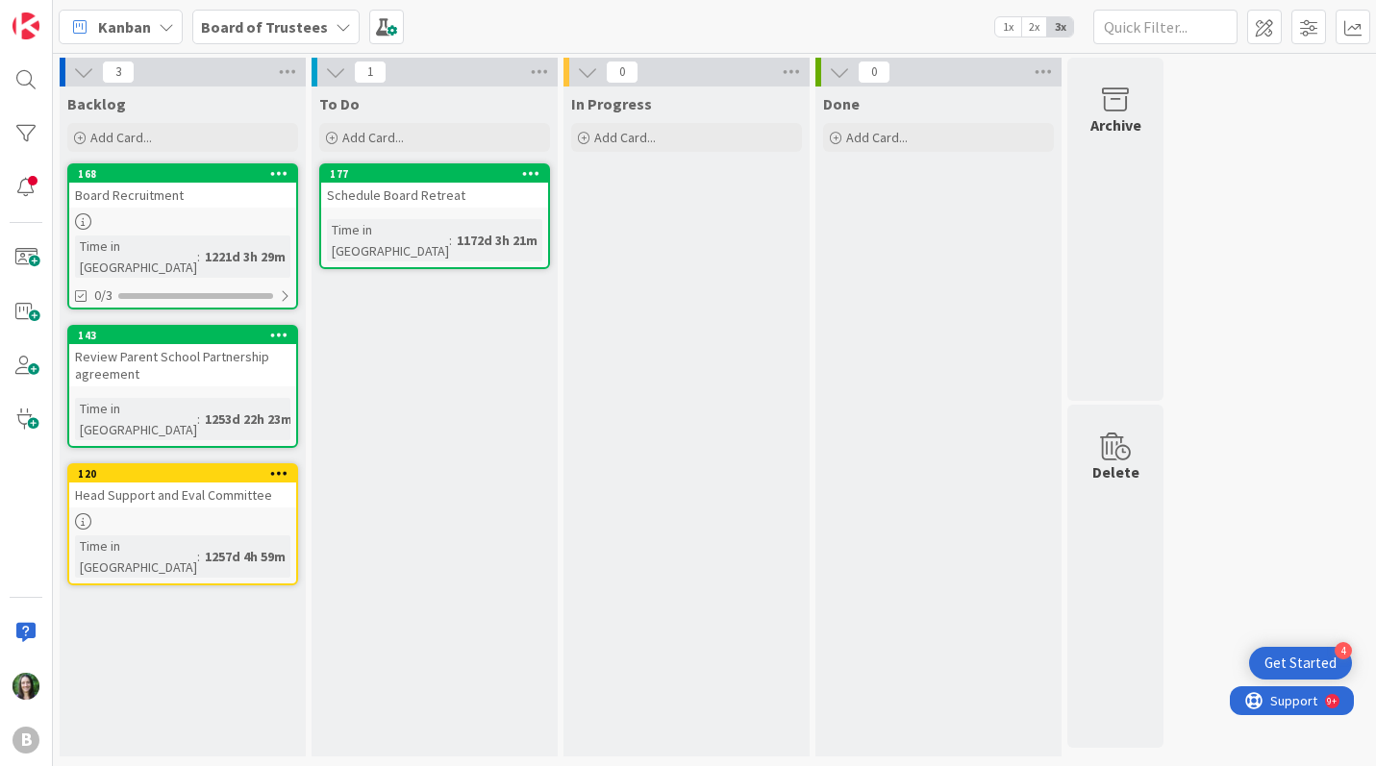
click at [302, 22] on b "Board of Trustees" at bounding box center [264, 26] width 127 height 19
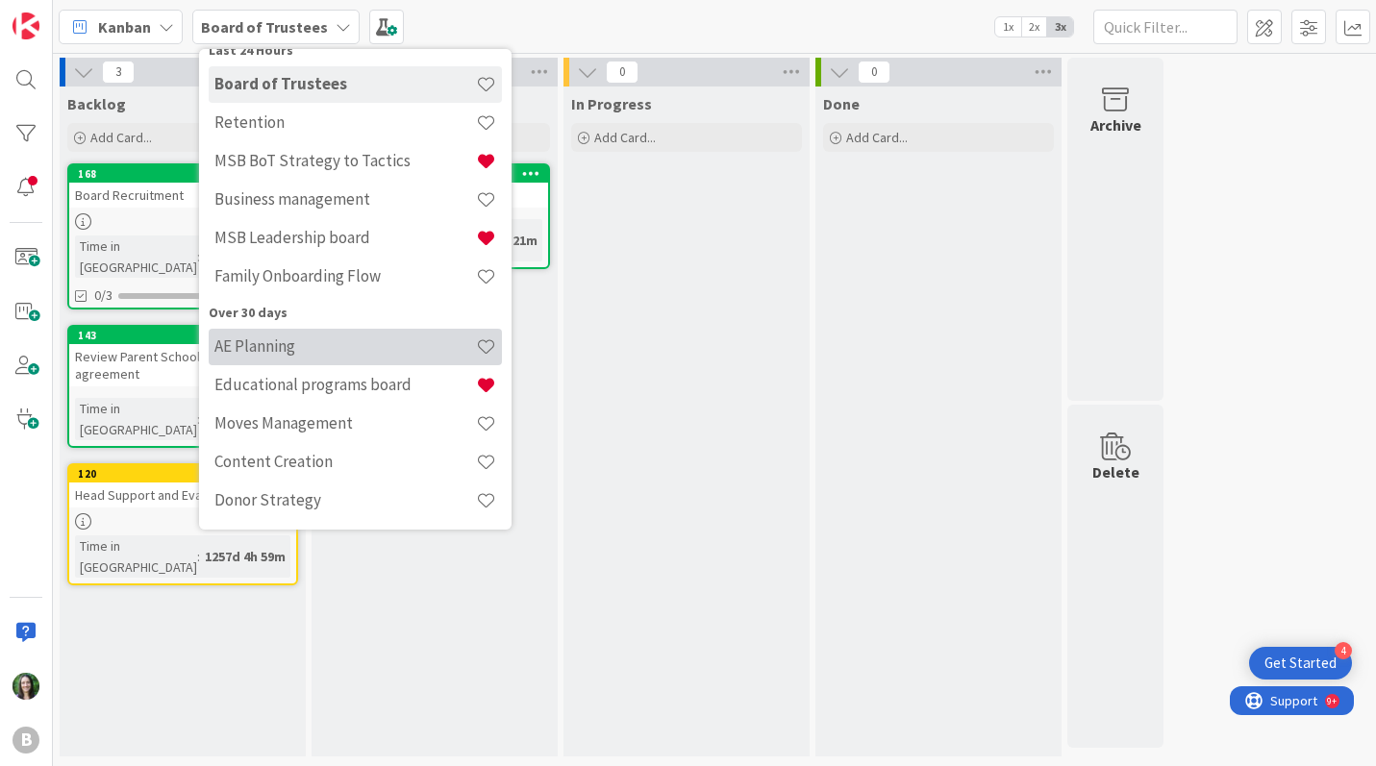
scroll to position [108, 0]
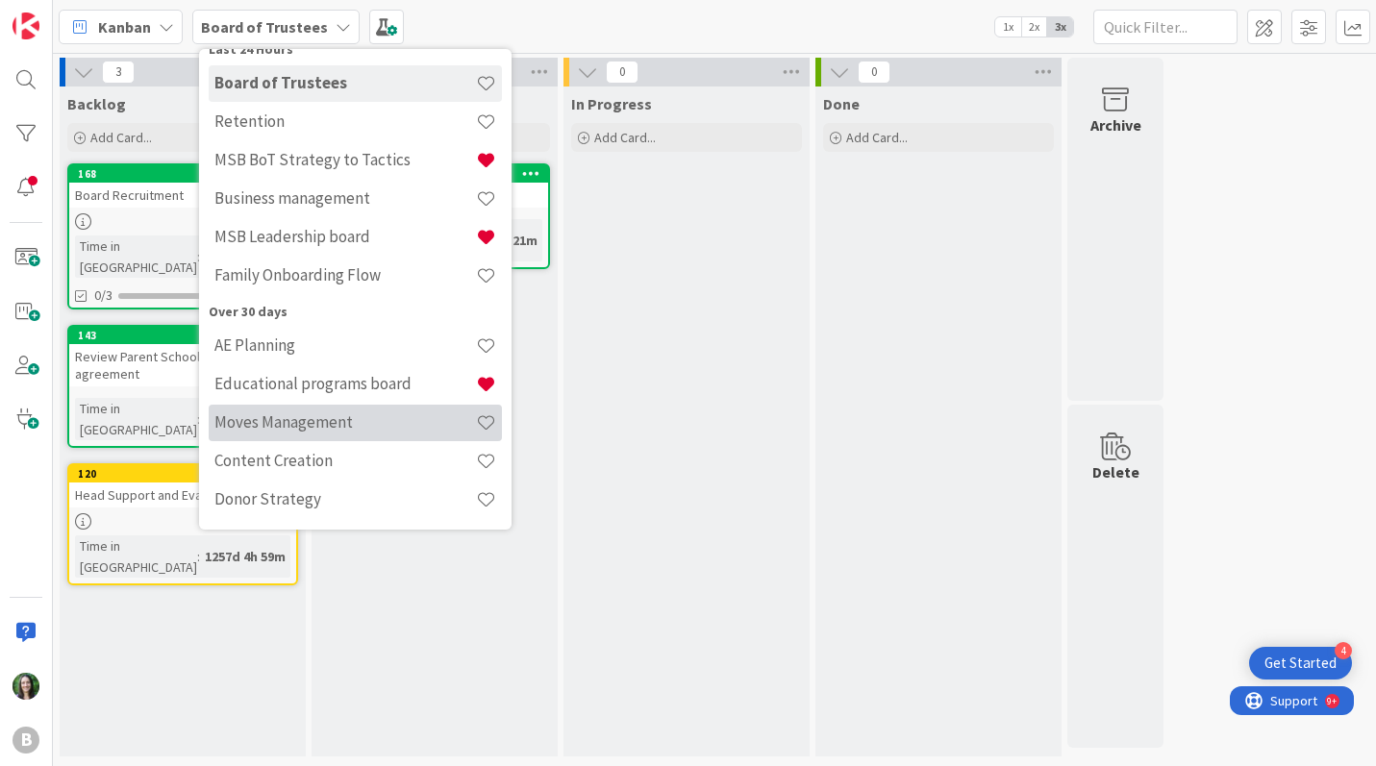
click at [332, 428] on h4 "Moves Management" at bounding box center [344, 421] width 261 height 19
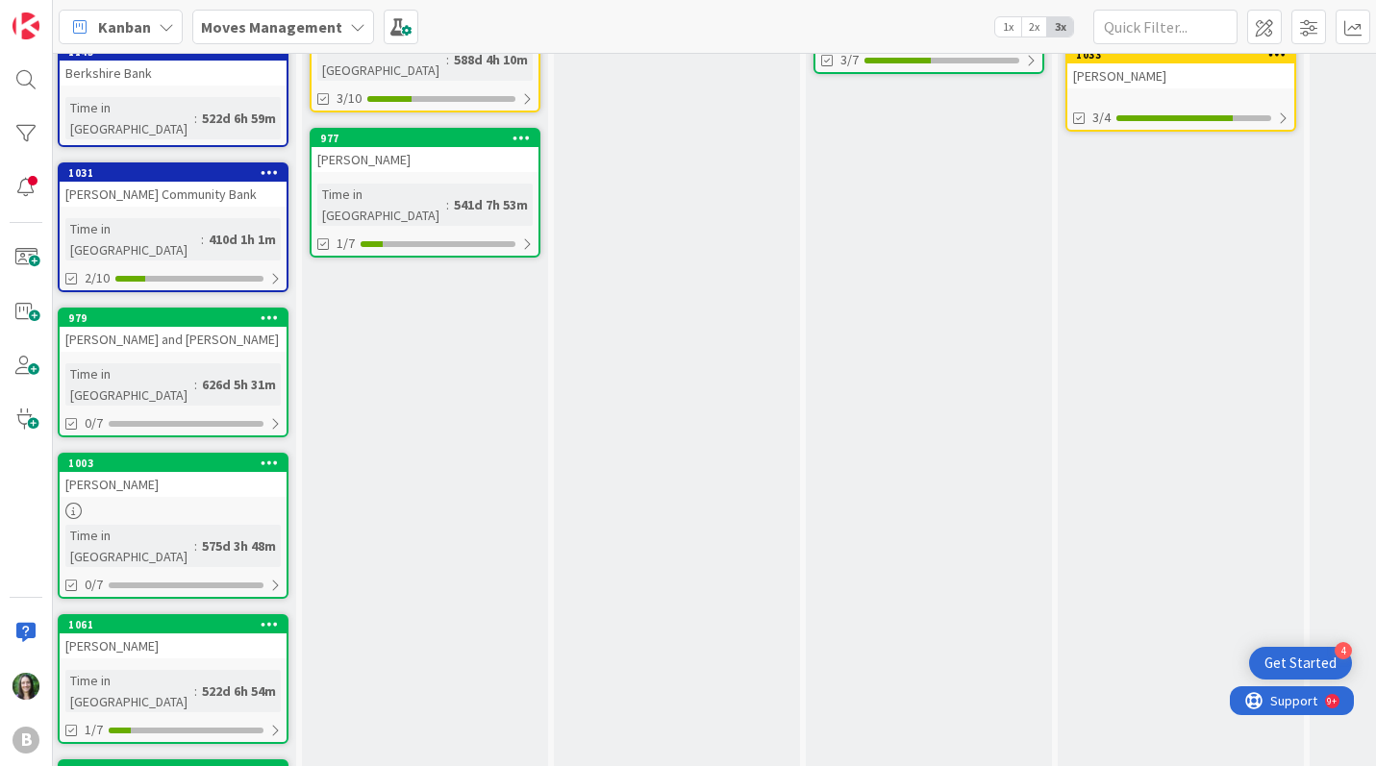
scroll to position [0, 10]
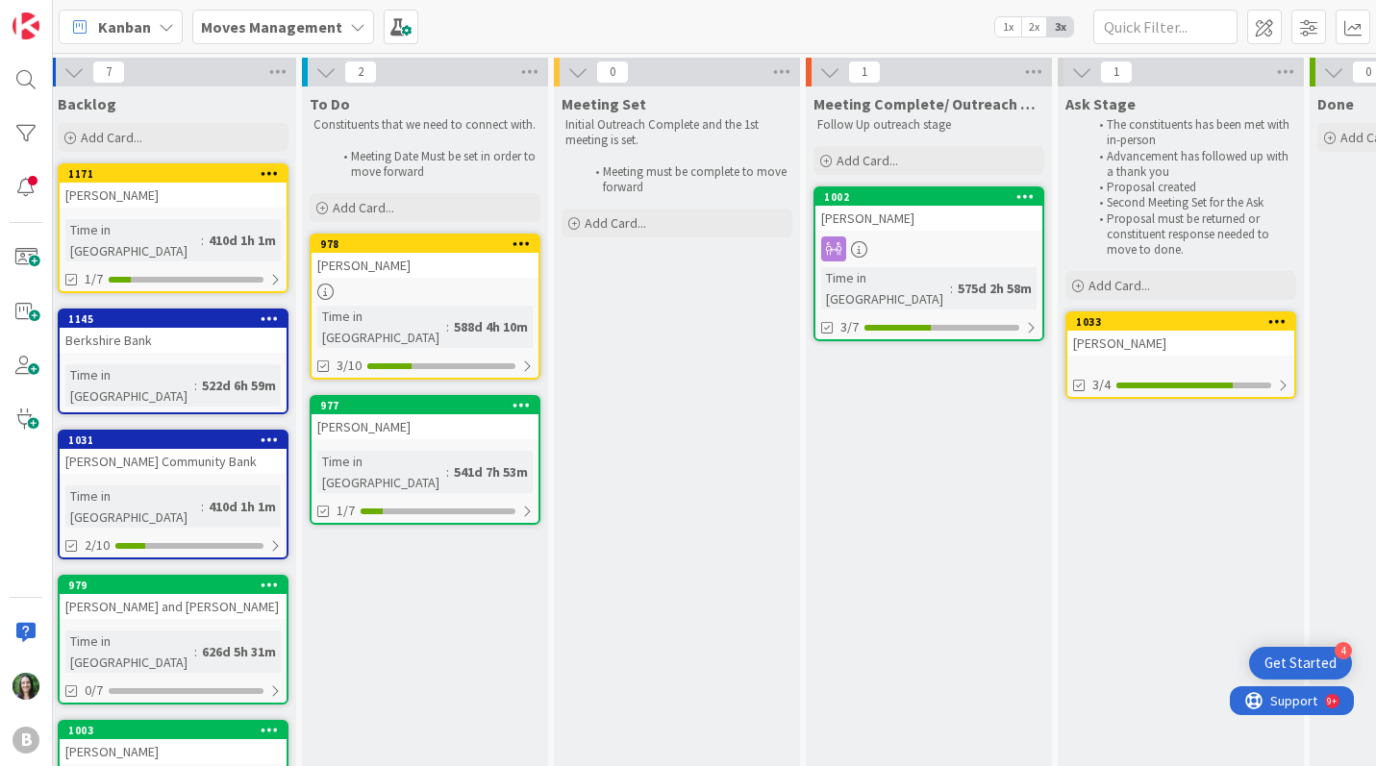
click at [302, 25] on b "Moves Management" at bounding box center [271, 26] width 141 height 19
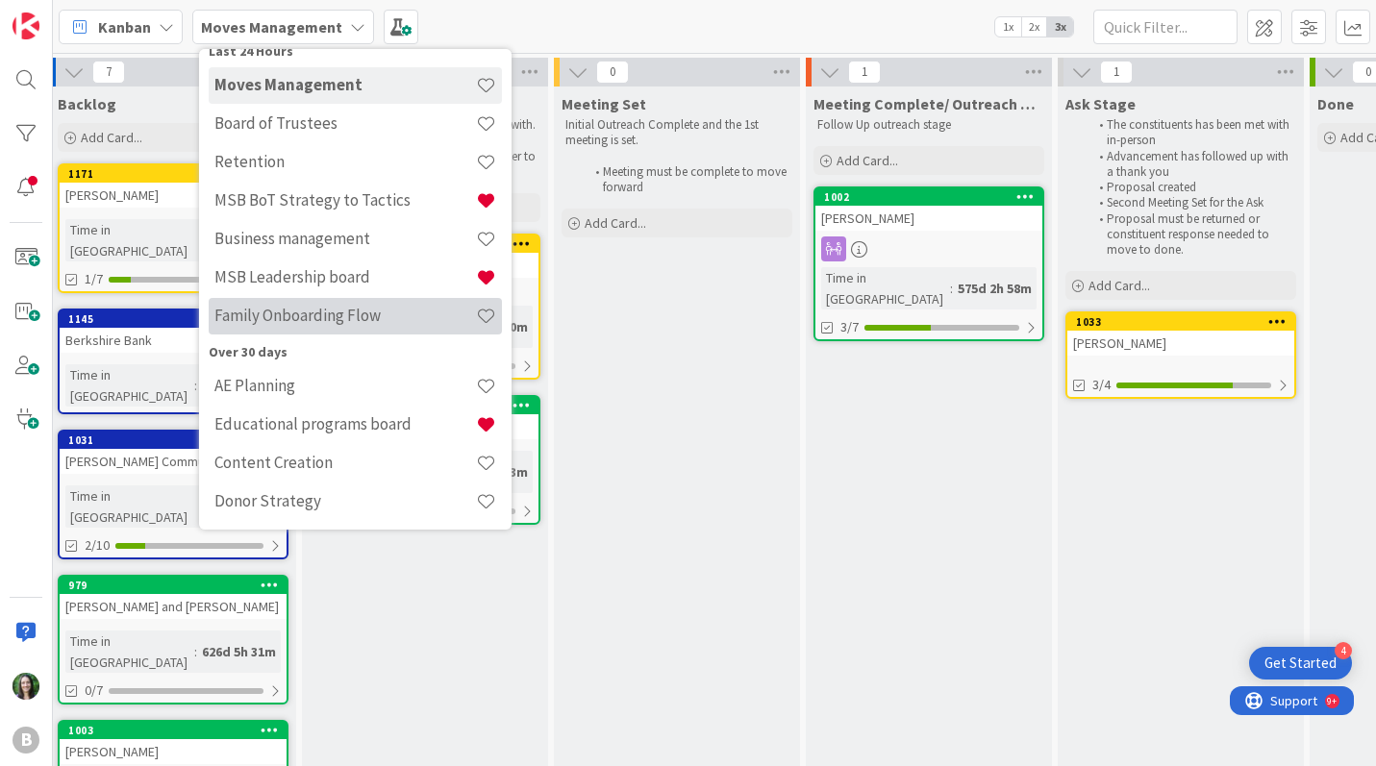
scroll to position [108, 0]
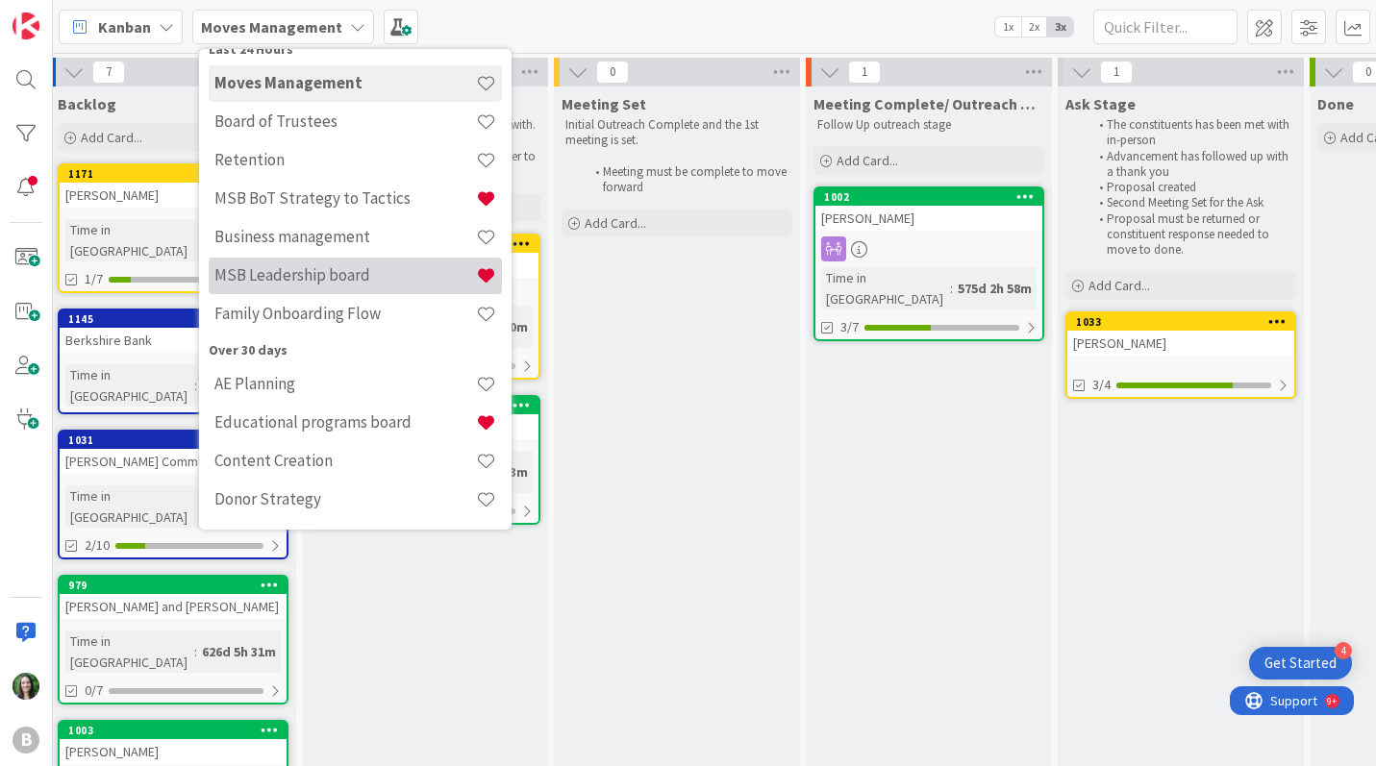
click at [344, 282] on h4 "MSB Leadership board" at bounding box center [344, 274] width 261 height 19
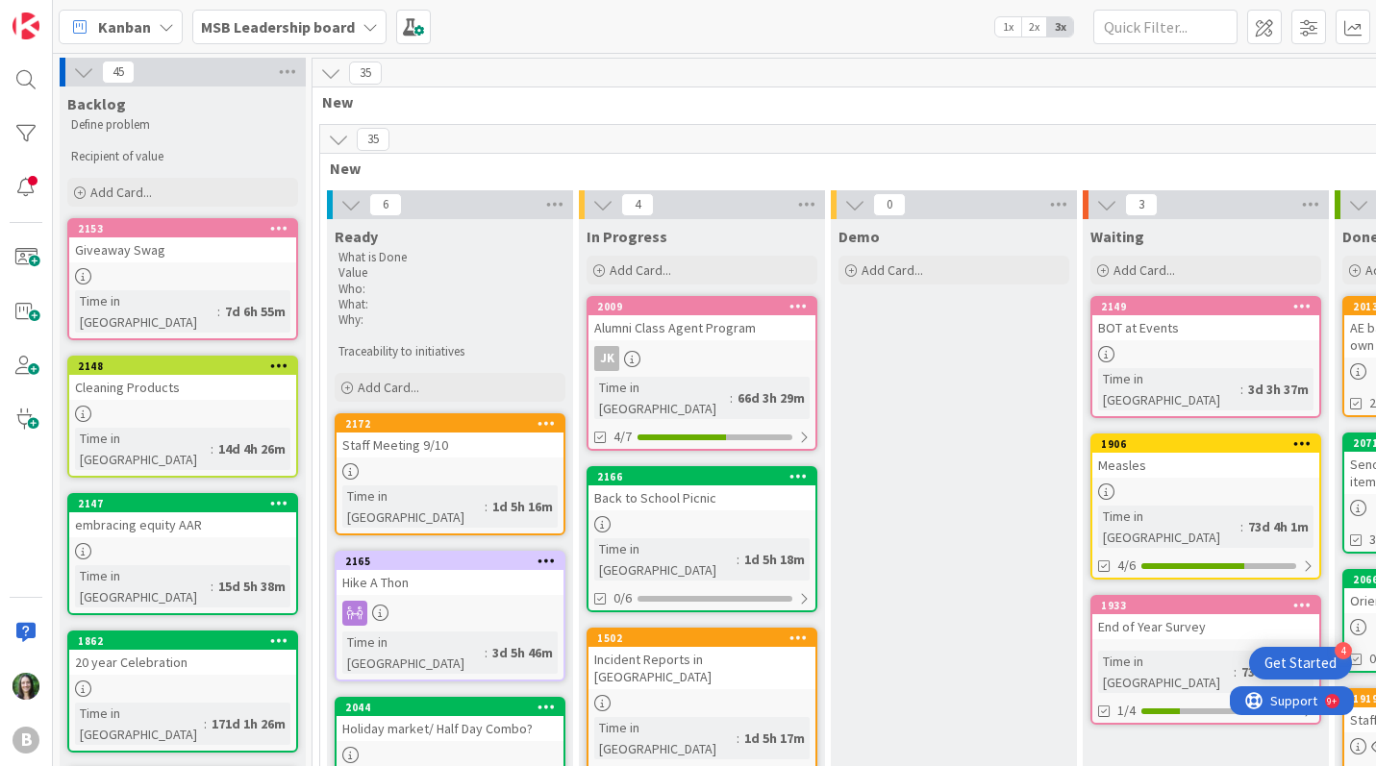
click at [282, 25] on b "MSB Leadership board" at bounding box center [278, 26] width 154 height 19
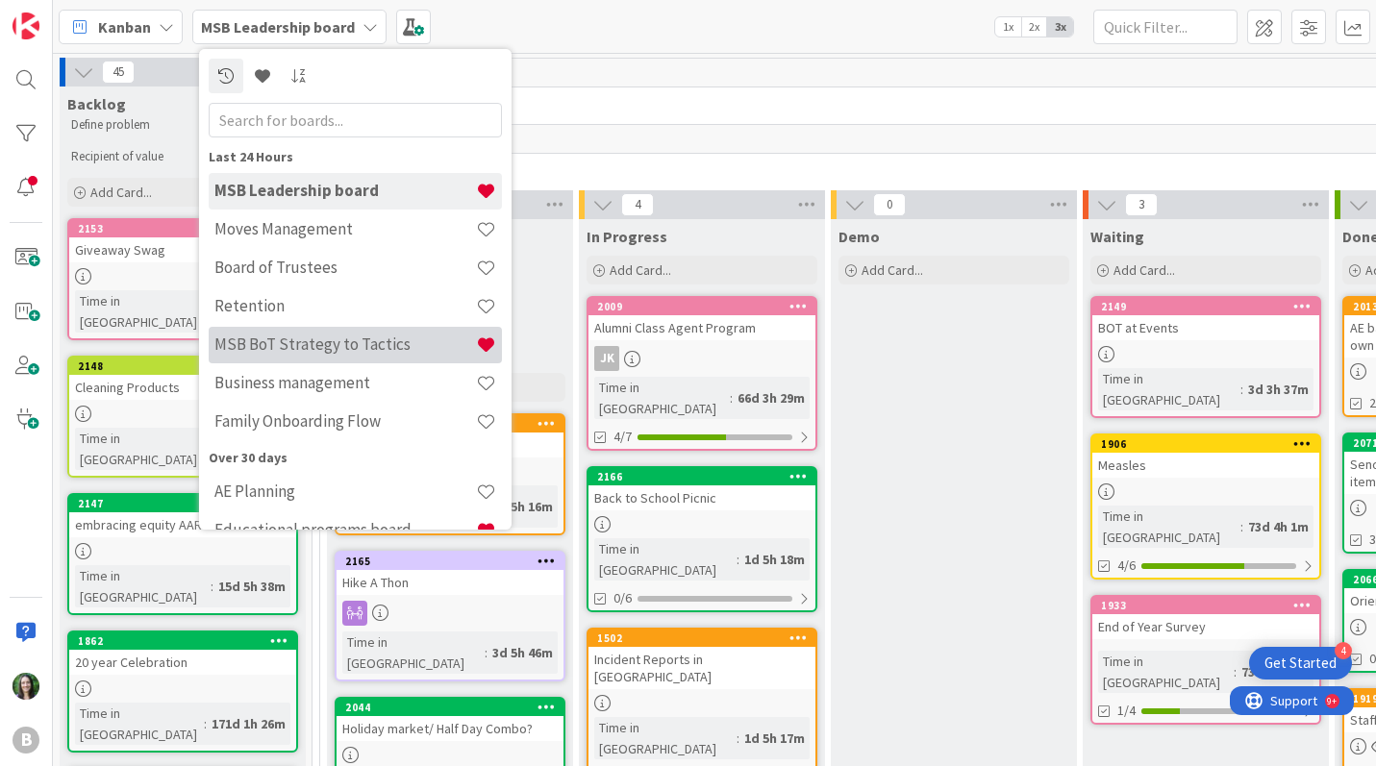
click at [377, 344] on h4 "MSB BoT Strategy to Tactics" at bounding box center [344, 344] width 261 height 19
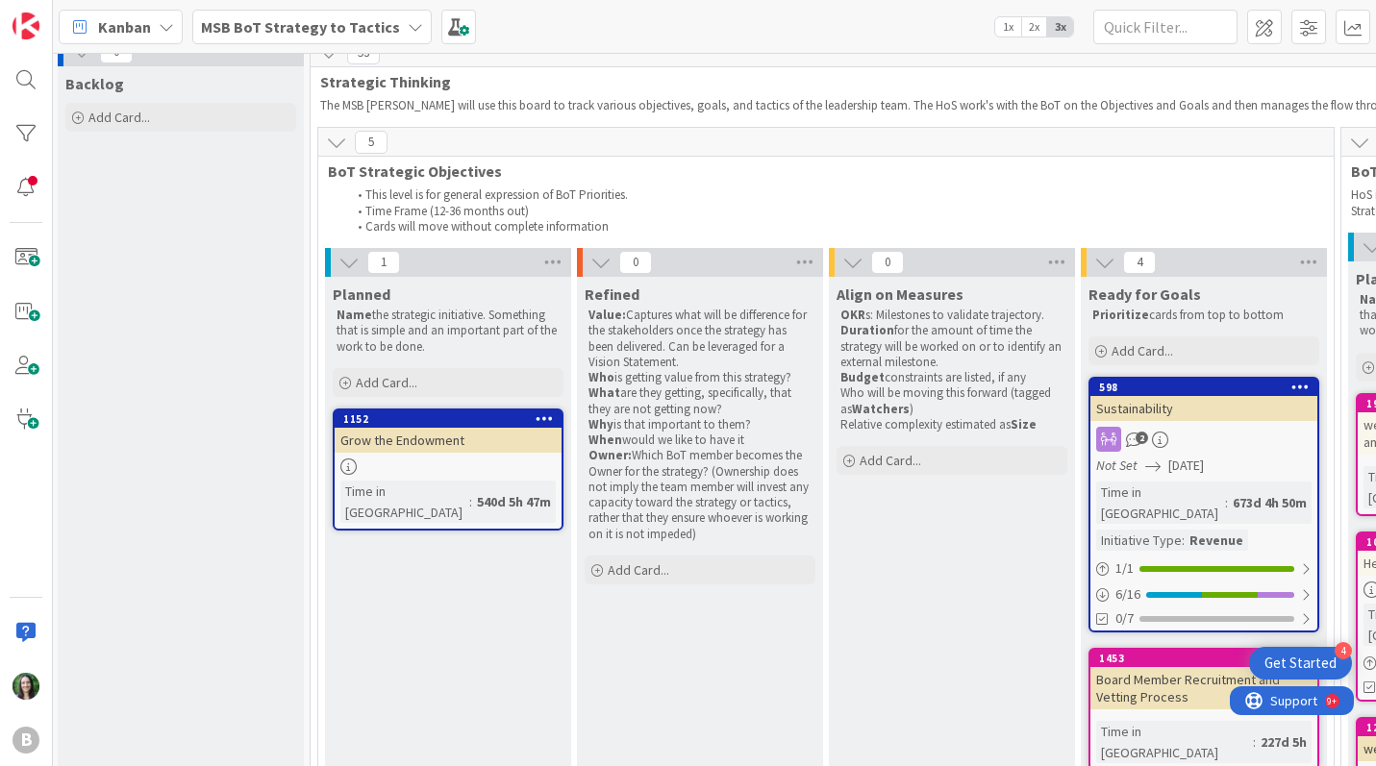
scroll to position [0, 2]
